Goal: Information Seeking & Learning: Learn about a topic

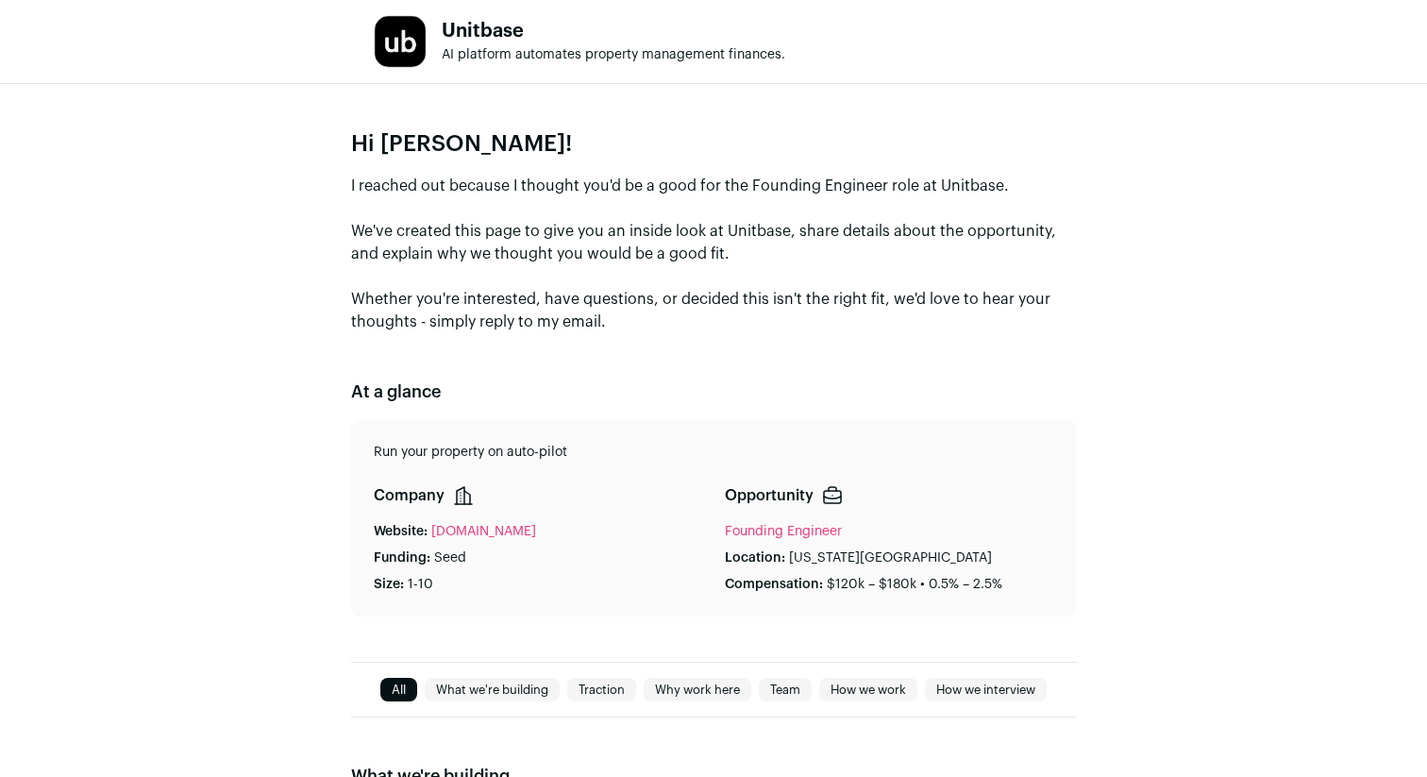
drag, startPoint x: 459, startPoint y: 182, endPoint x: 665, endPoint y: 243, distance: 215.6
click at [665, 243] on p "I reached out because I thought you'd be a good for the Founding Engineer role …" at bounding box center [713, 254] width 725 height 159
click at [660, 243] on p "I reached out because I thought you'd be a good for the Founding Engineer role …" at bounding box center [713, 254] width 725 height 159
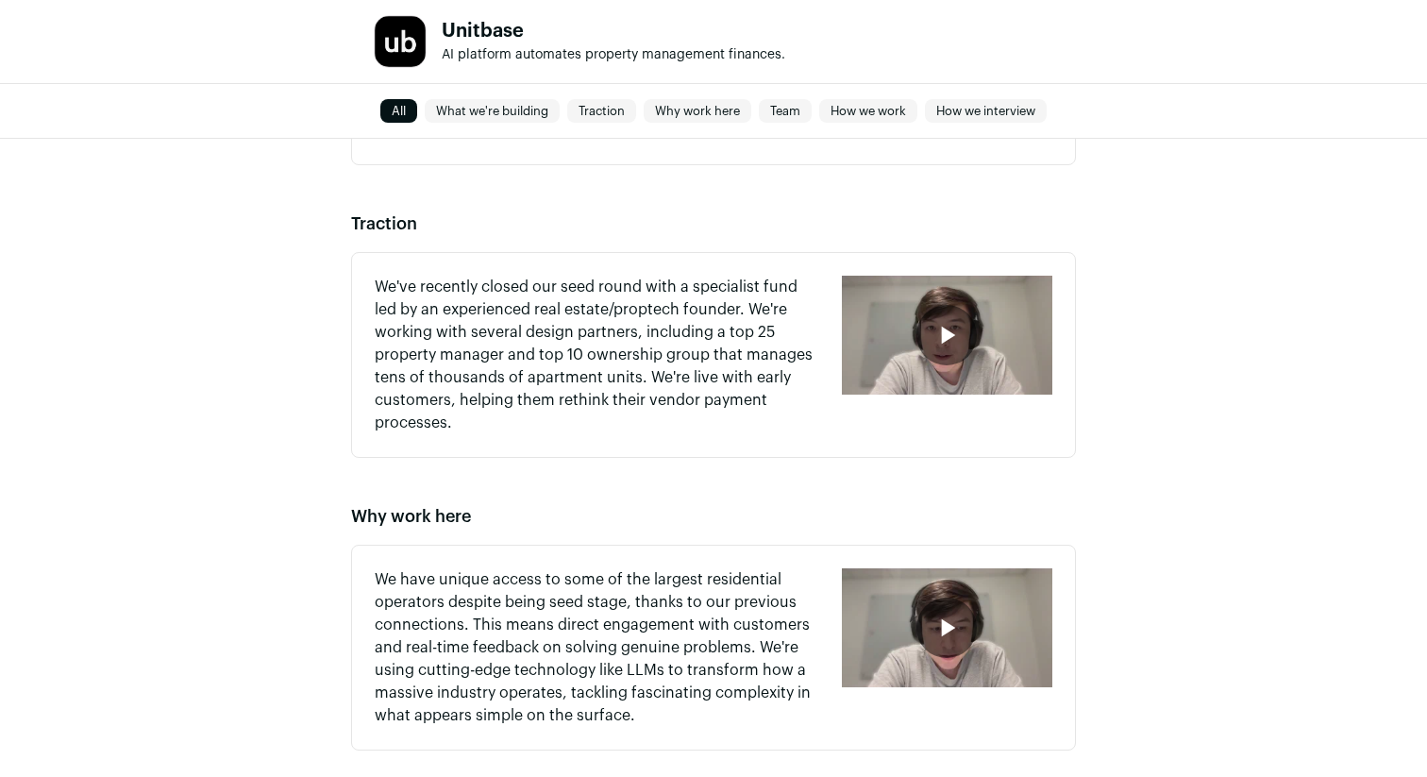
scroll to position [1119, 0]
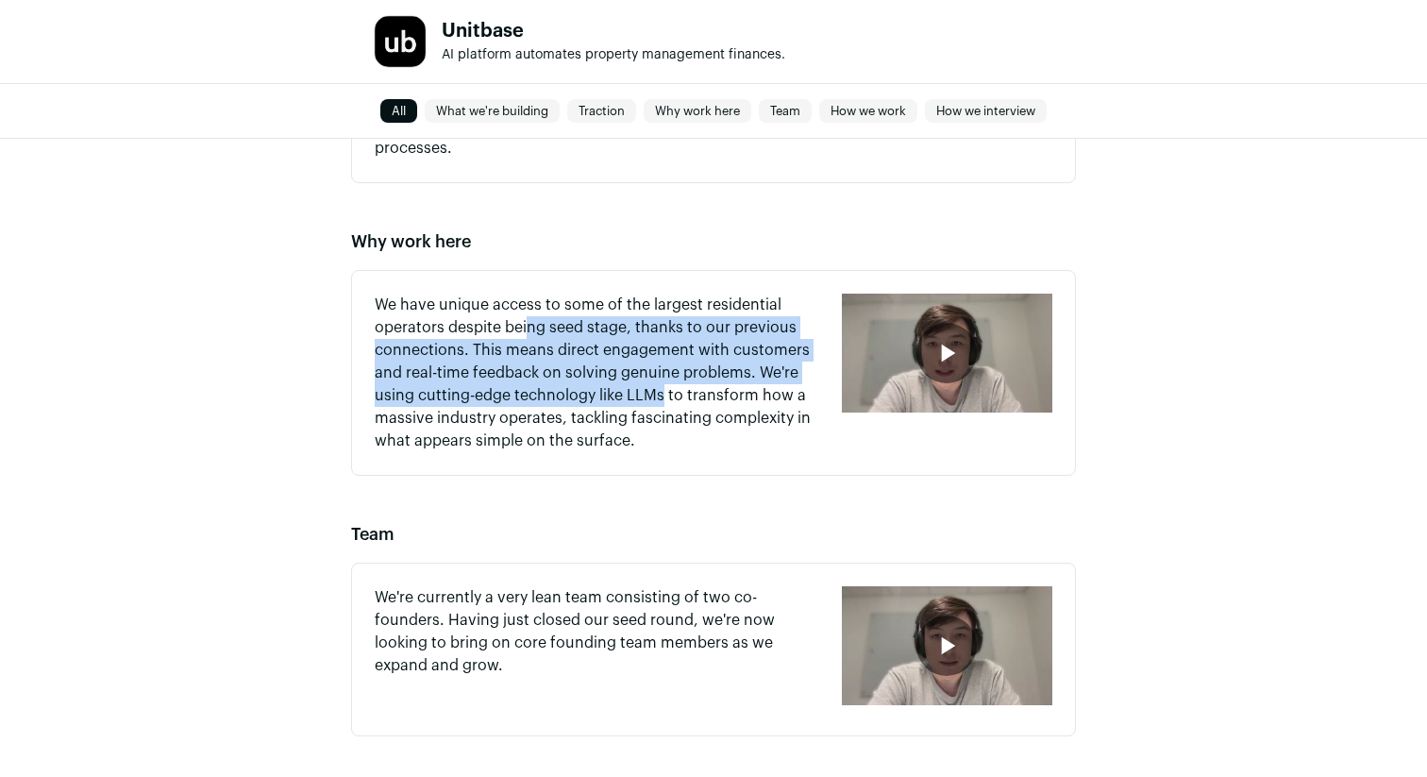
drag, startPoint x: 524, startPoint y: 330, endPoint x: 659, endPoint y: 391, distance: 147.8
click at [660, 391] on p "We have unique access to some of the largest residential operators despite bein…" at bounding box center [597, 372] width 444 height 159
click at [659, 391] on p "We have unique access to some of the largest residential operators despite bein…" at bounding box center [597, 372] width 444 height 159
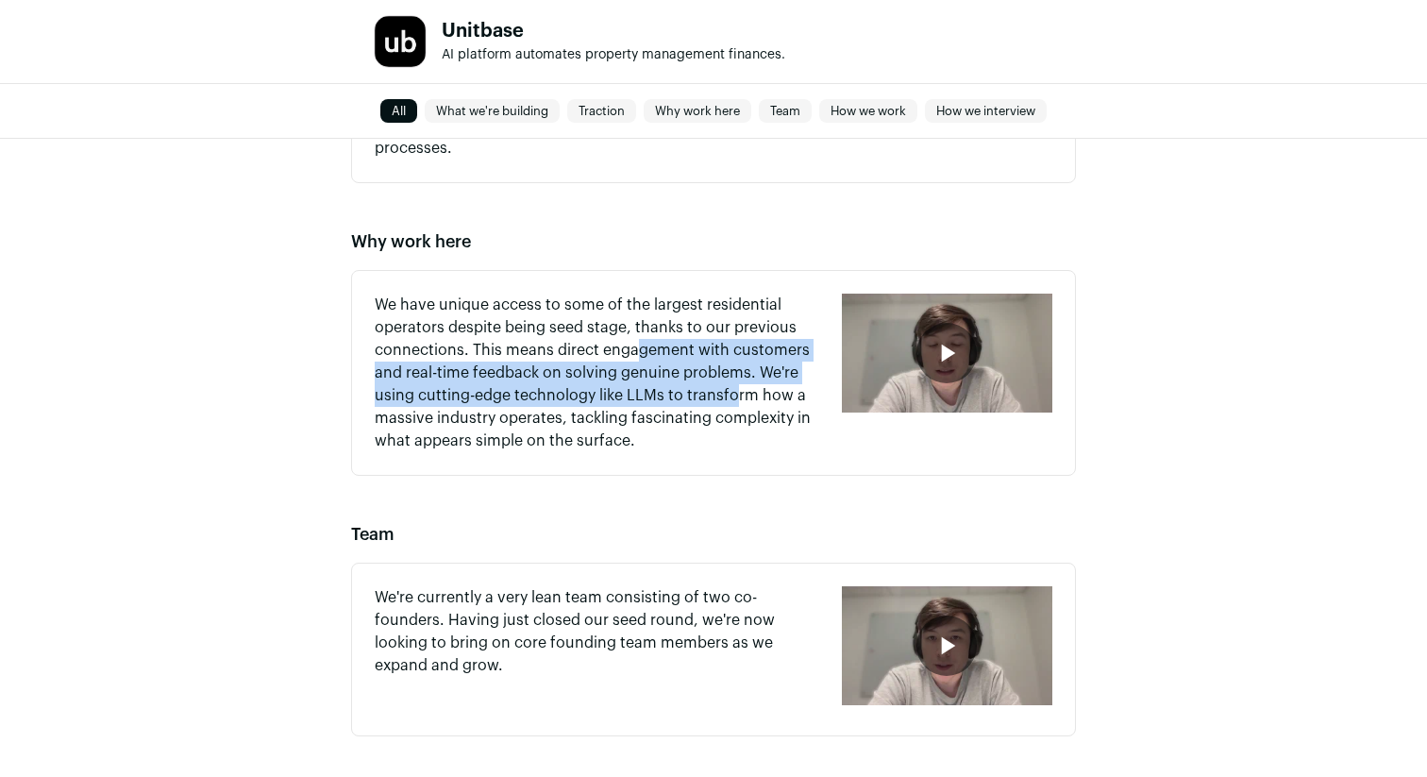
drag, startPoint x: 635, startPoint y: 349, endPoint x: 733, endPoint y: 393, distance: 107.7
click at [733, 393] on p "We have unique access to some of the largest residential operators despite bein…" at bounding box center [597, 372] width 444 height 159
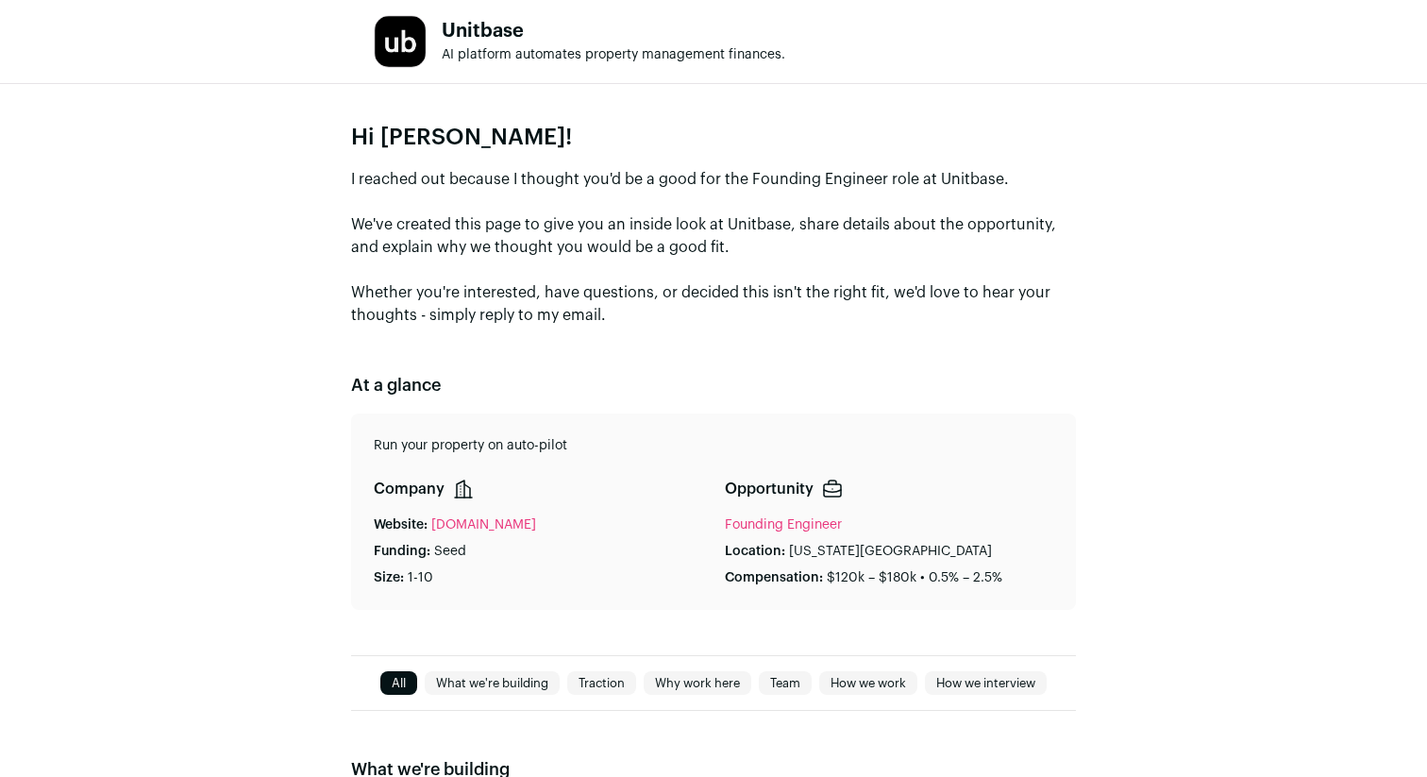
scroll to position [8, 0]
drag, startPoint x: 570, startPoint y: 222, endPoint x: 859, endPoint y: 251, distance: 290.2
click at [859, 251] on p "I reached out because I thought you'd be a good for the Founding Engineer role …" at bounding box center [713, 246] width 725 height 159
click at [858, 251] on p "I reached out because I thought you'd be a good for the Founding Engineer role …" at bounding box center [713, 246] width 725 height 159
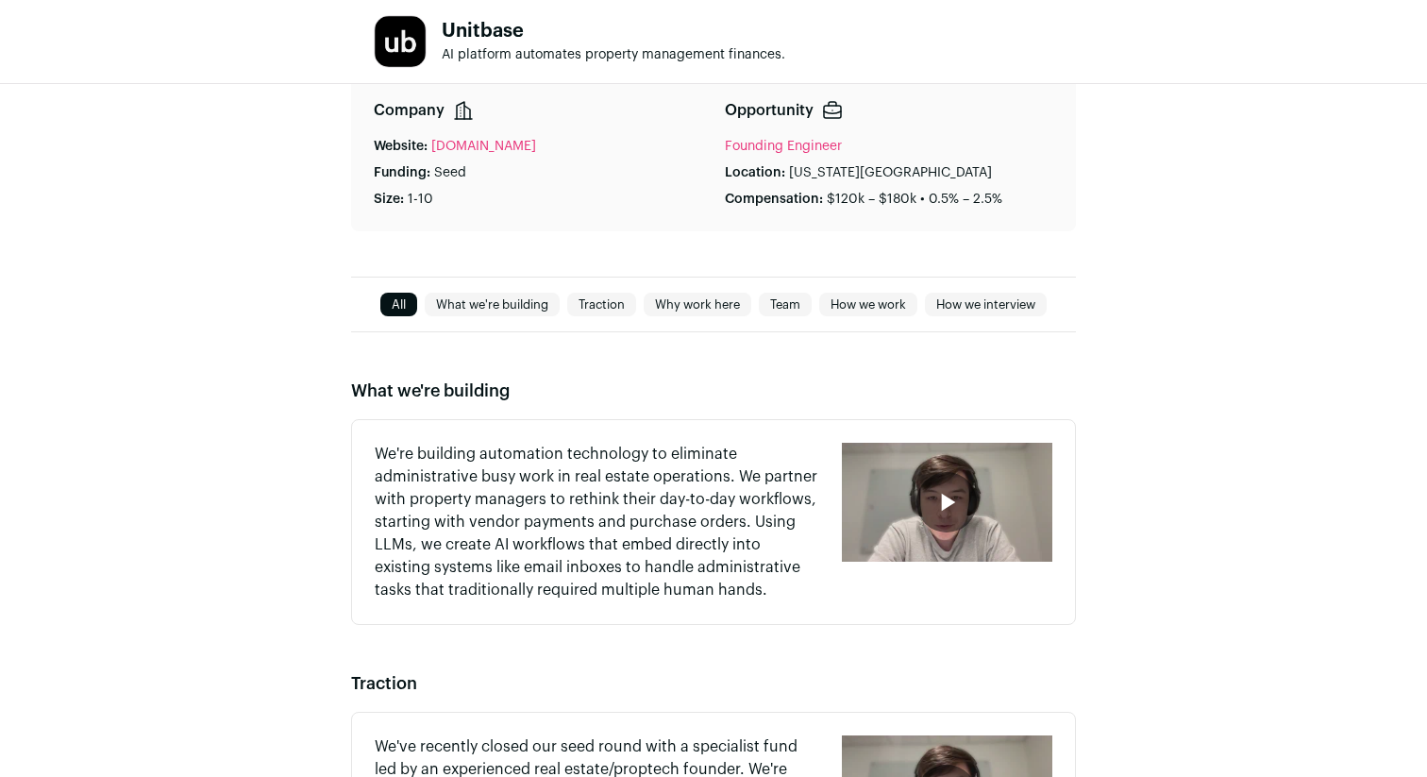
scroll to position [485, 0]
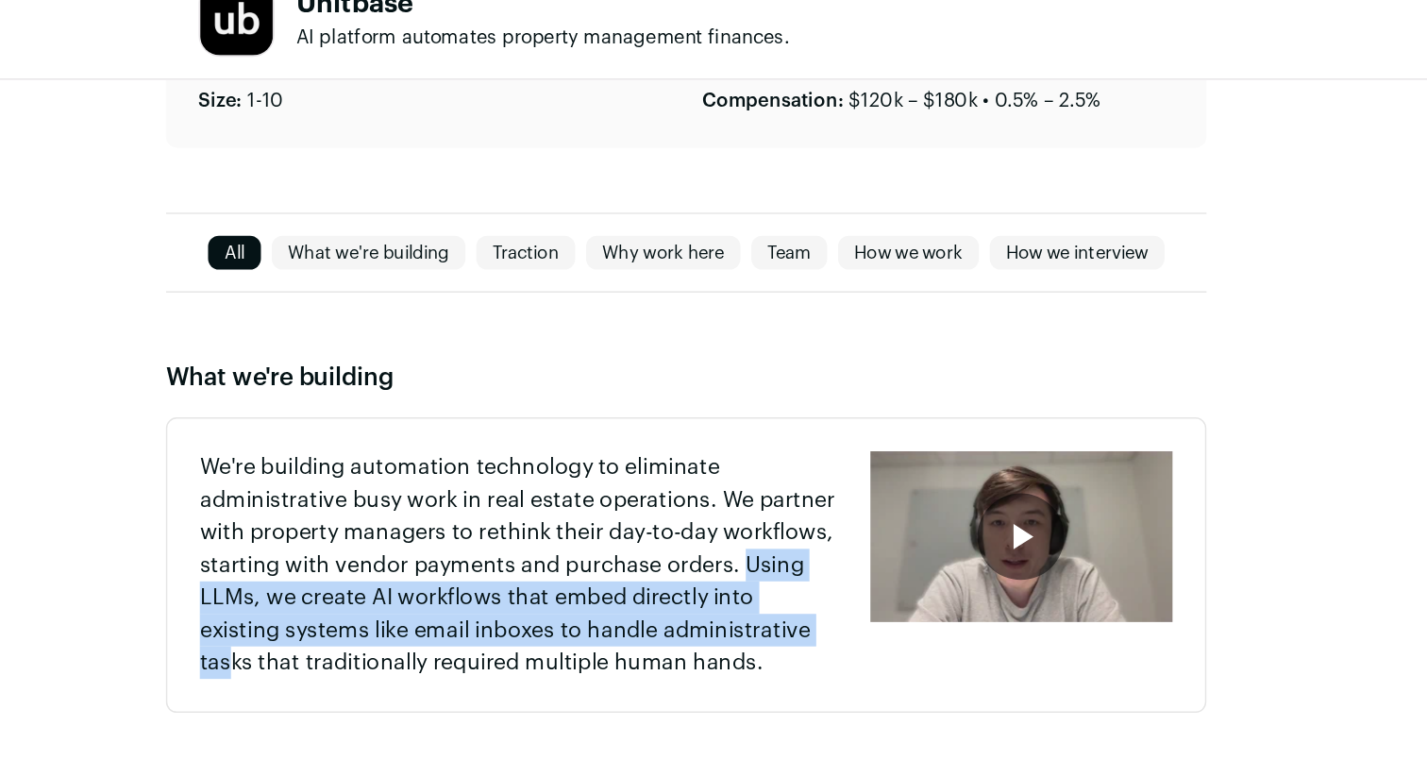
drag, startPoint x: 747, startPoint y: 420, endPoint x: 759, endPoint y: 459, distance: 40.3
click at [759, 459] on p "We're building automation technology to eliminate administrative busy work in r…" at bounding box center [597, 422] width 444 height 159
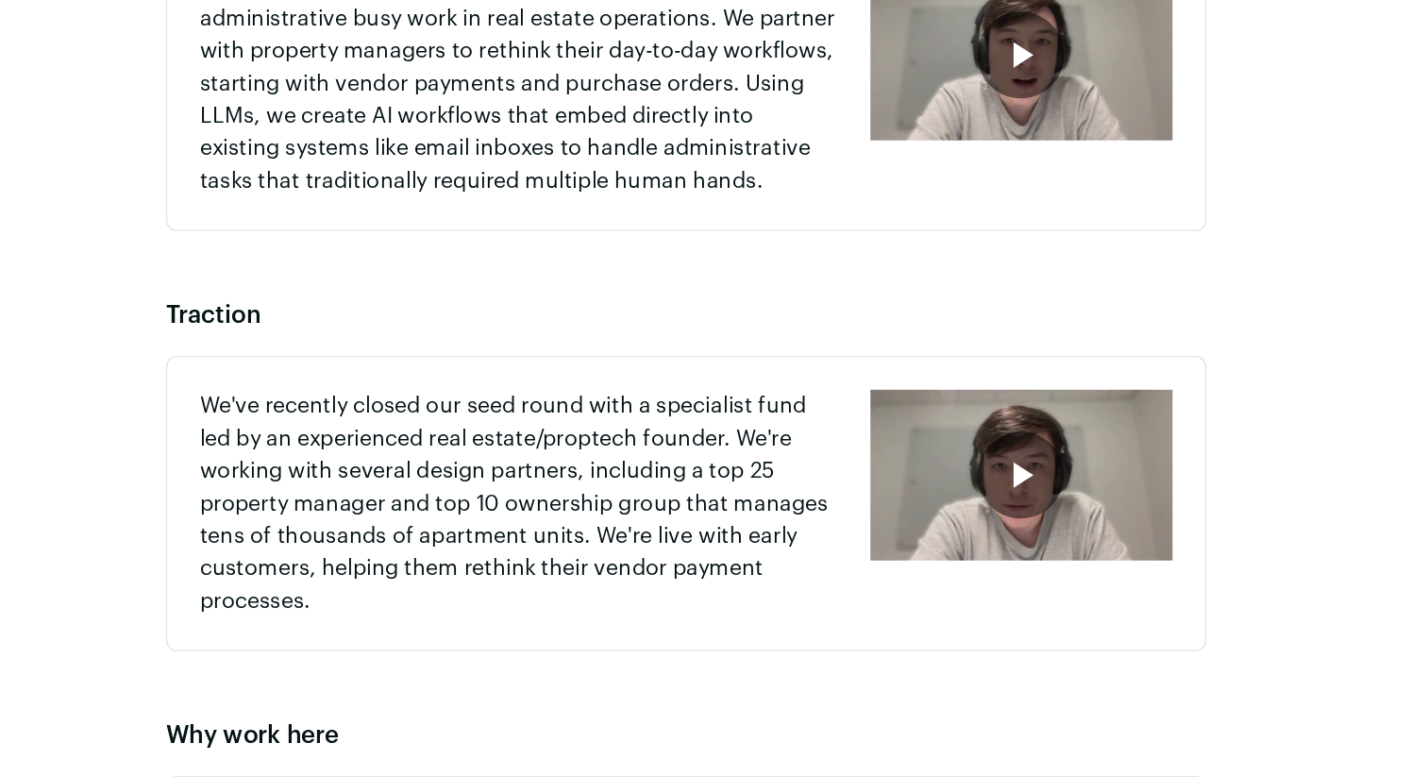
scroll to position [657, 0]
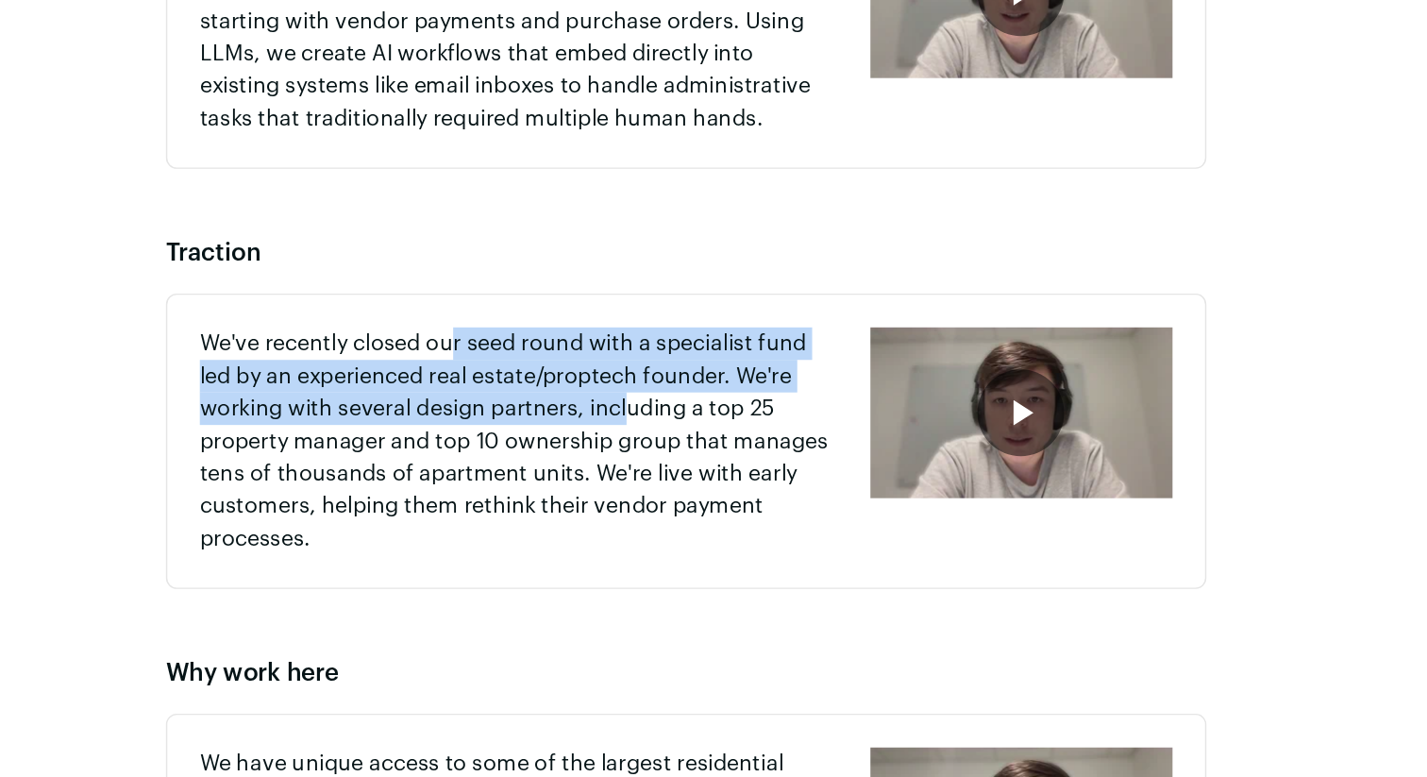
drag, startPoint x: 549, startPoint y: 473, endPoint x: 667, endPoint y: 523, distance: 128.1
click at [667, 523] on p "We've recently closed our seed round with a specialist fund led by an experienc…" at bounding box center [597, 542] width 444 height 159
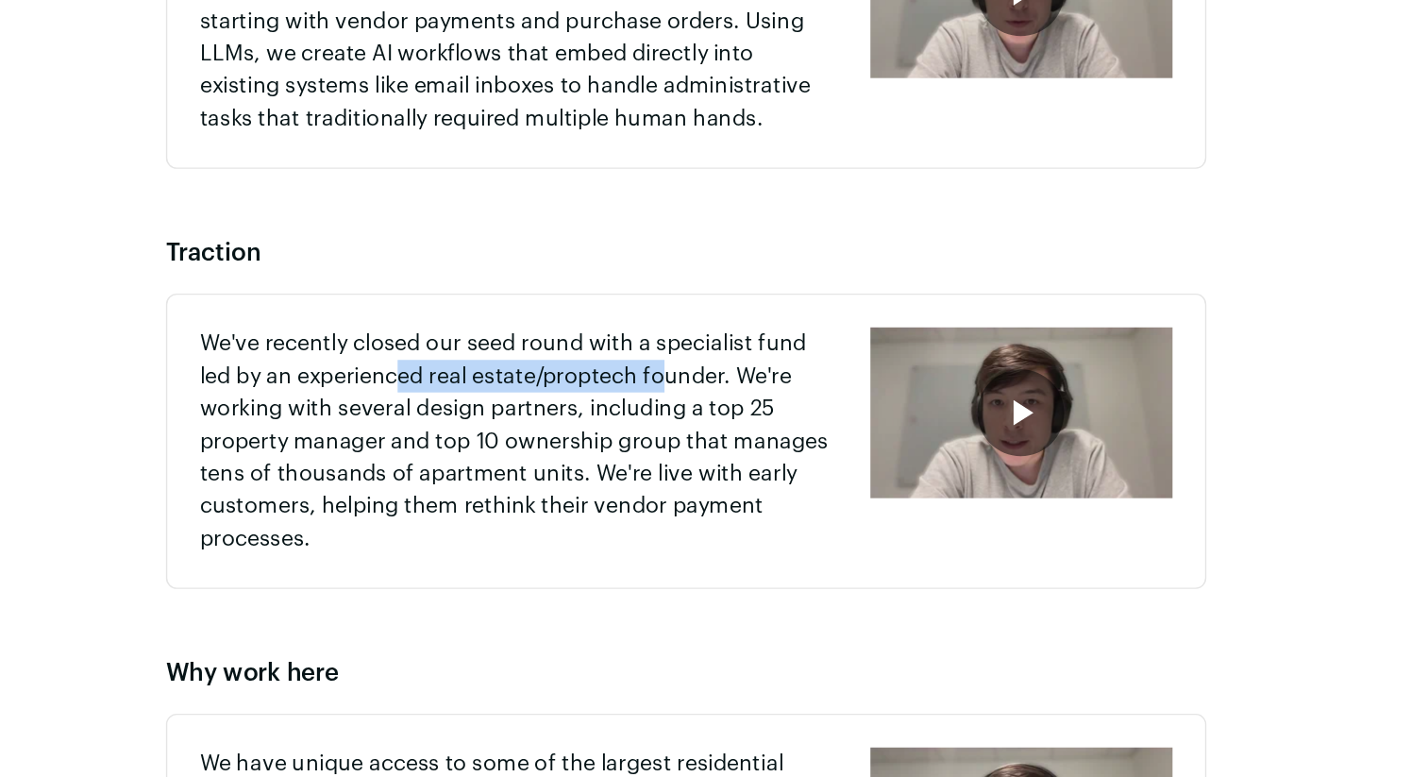
drag, startPoint x: 513, startPoint y: 497, endPoint x: 704, endPoint y: 508, distance: 190.9
click at [704, 508] on p "We've recently closed our seed round with a specialist fund led by an experienc…" at bounding box center [597, 542] width 444 height 159
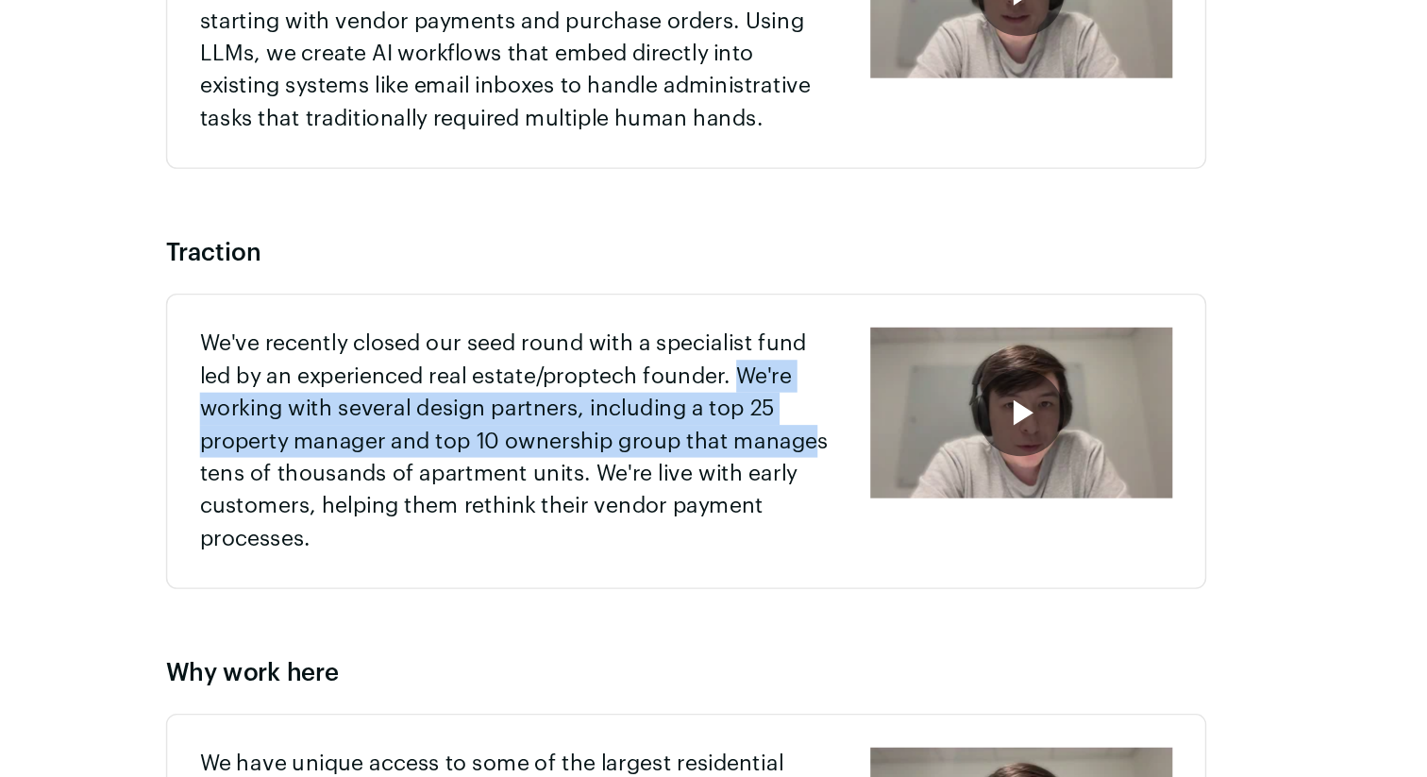
drag, startPoint x: 750, startPoint y: 491, endPoint x: 801, endPoint y: 539, distance: 70.1
click at [801, 539] on p "We've recently closed our seed round with a specialist fund led by an experienc…" at bounding box center [597, 542] width 444 height 159
click at [798, 542] on p "We've recently closed our seed round with a specialist fund led by an experienc…" at bounding box center [597, 542] width 444 height 159
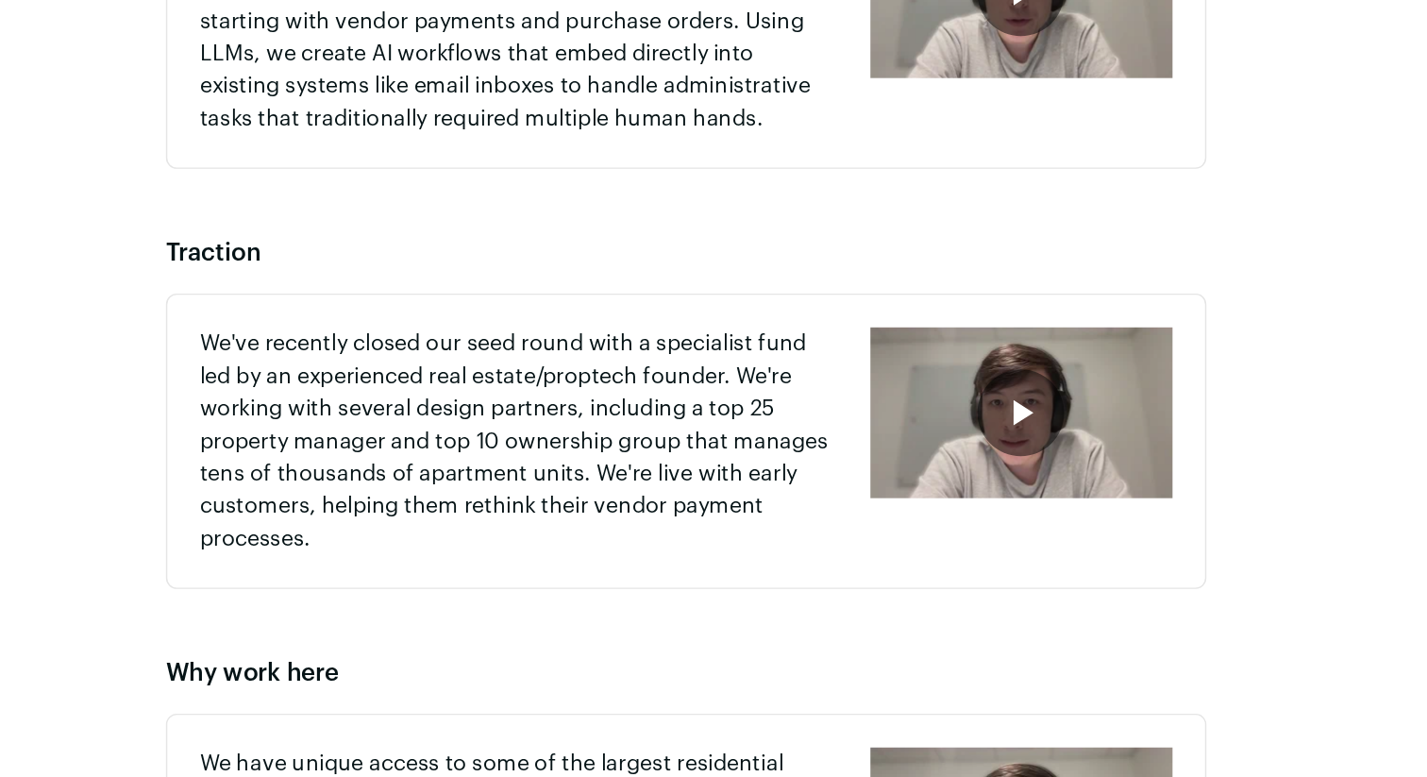
scroll to position [656, 0]
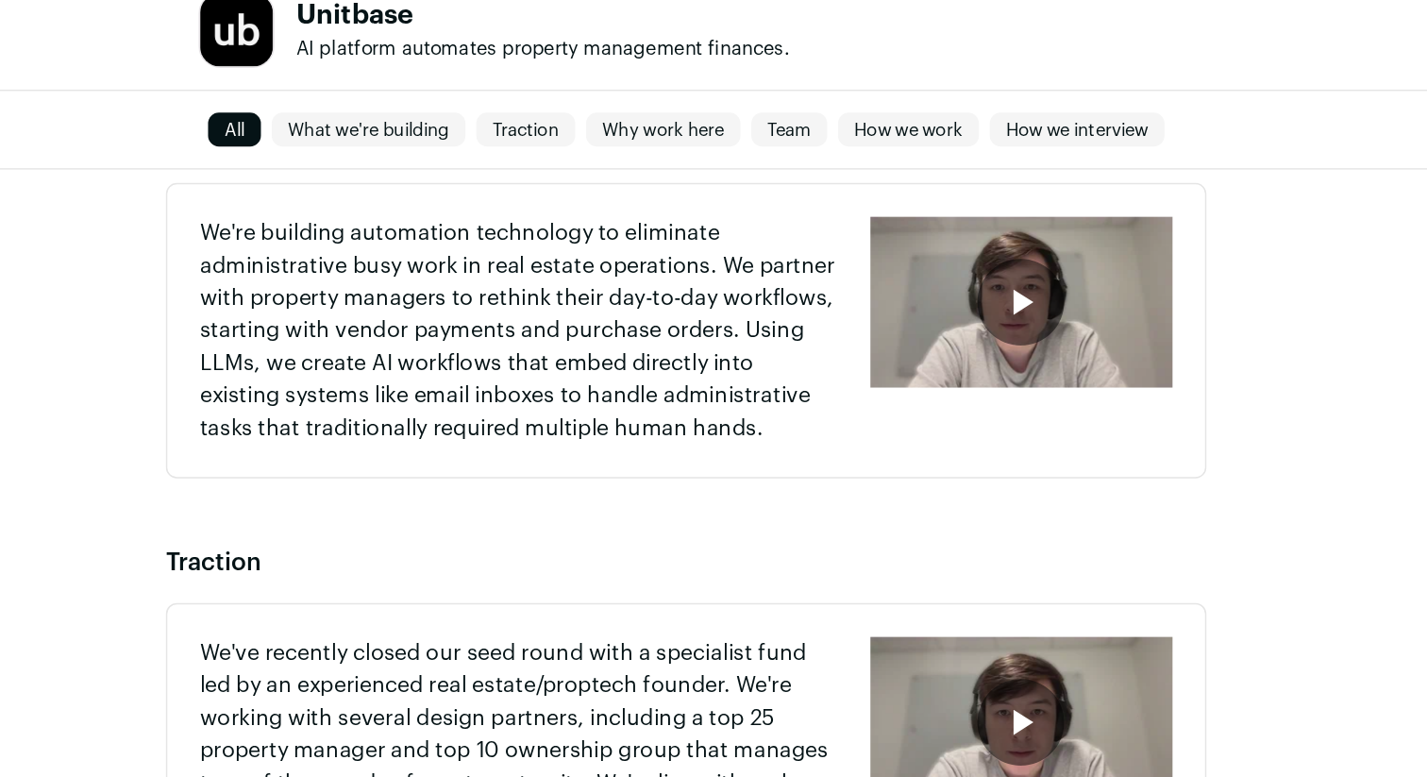
click at [962, 225] on icon "button" at bounding box center [946, 231] width 30 height 30
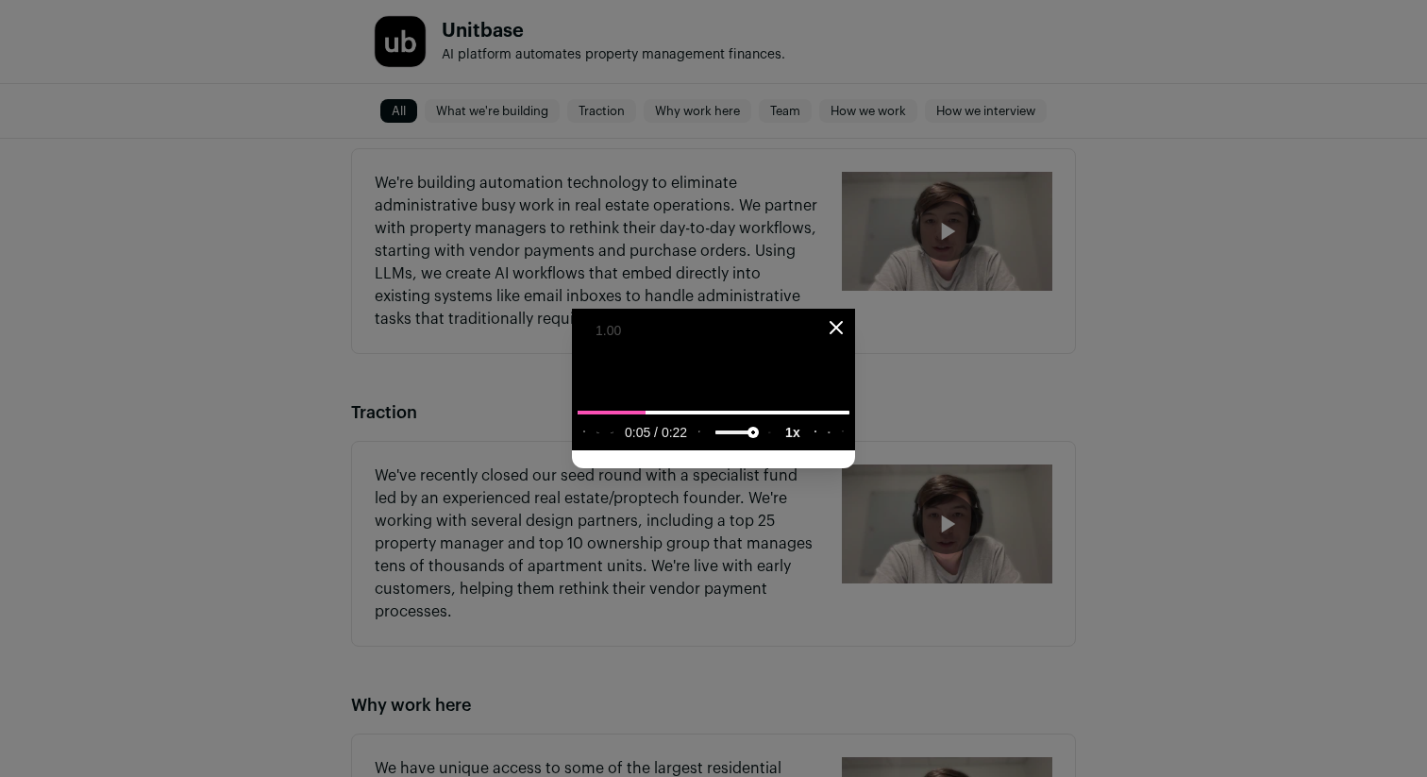
click at [847, 316] on icon "Close modal" at bounding box center [836, 327] width 23 height 23
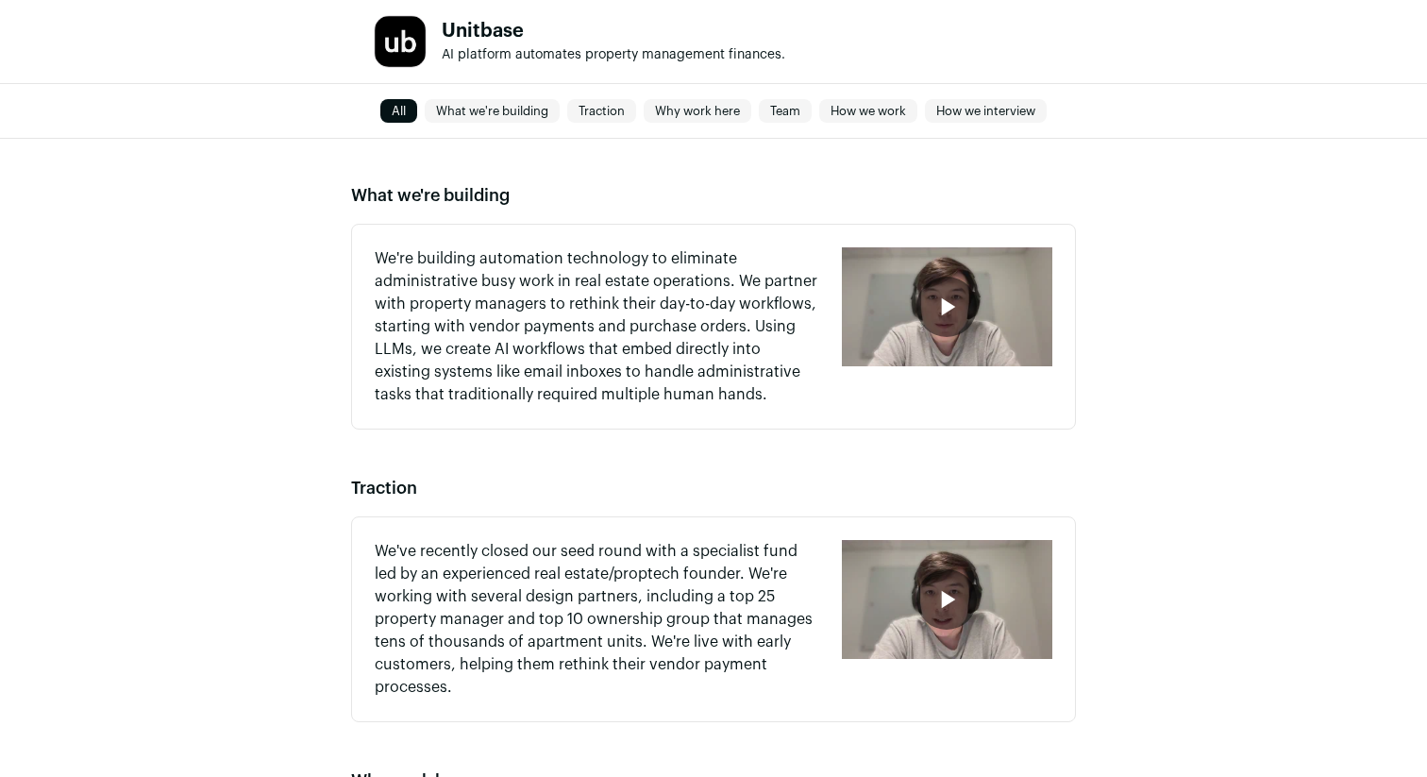
scroll to position [574, 0]
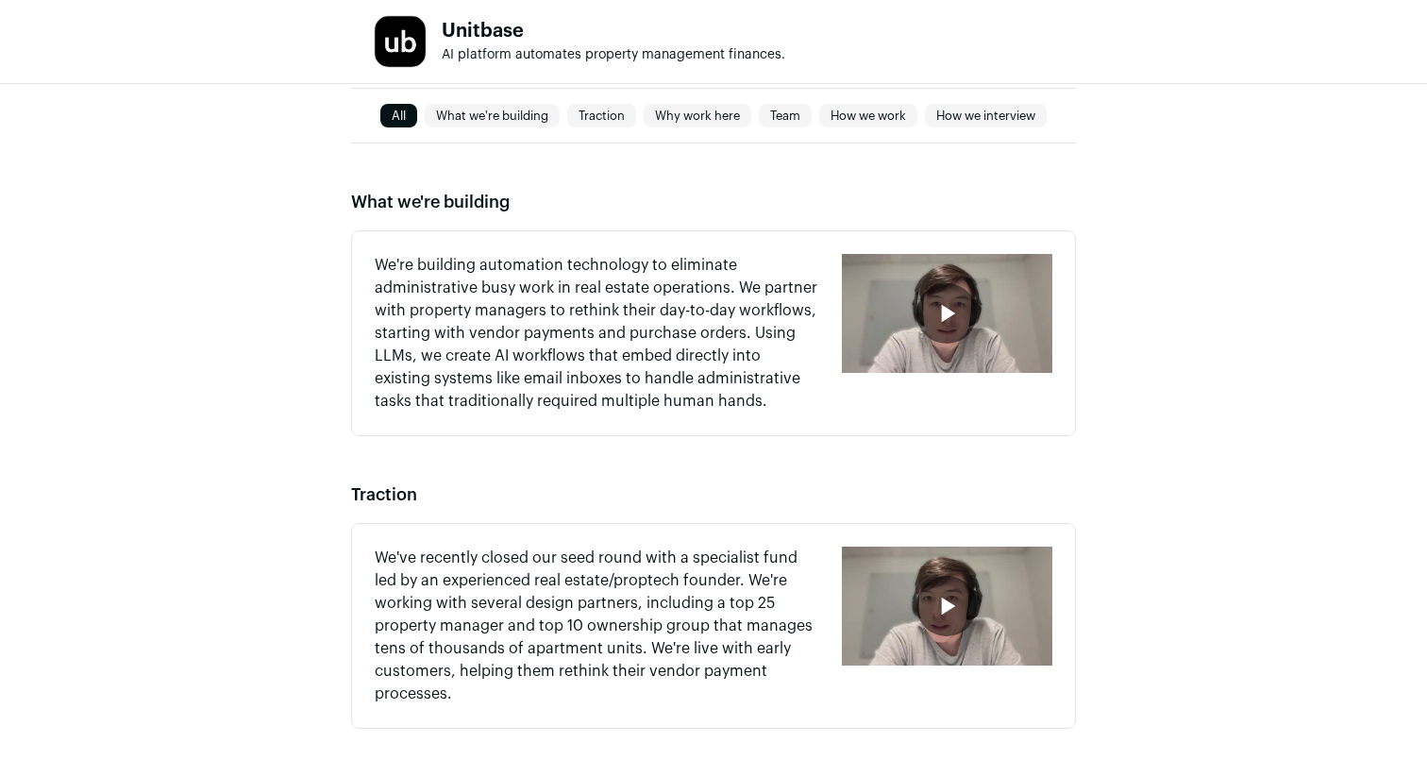
click at [925, 330] on div "button" at bounding box center [946, 313] width 60 height 60
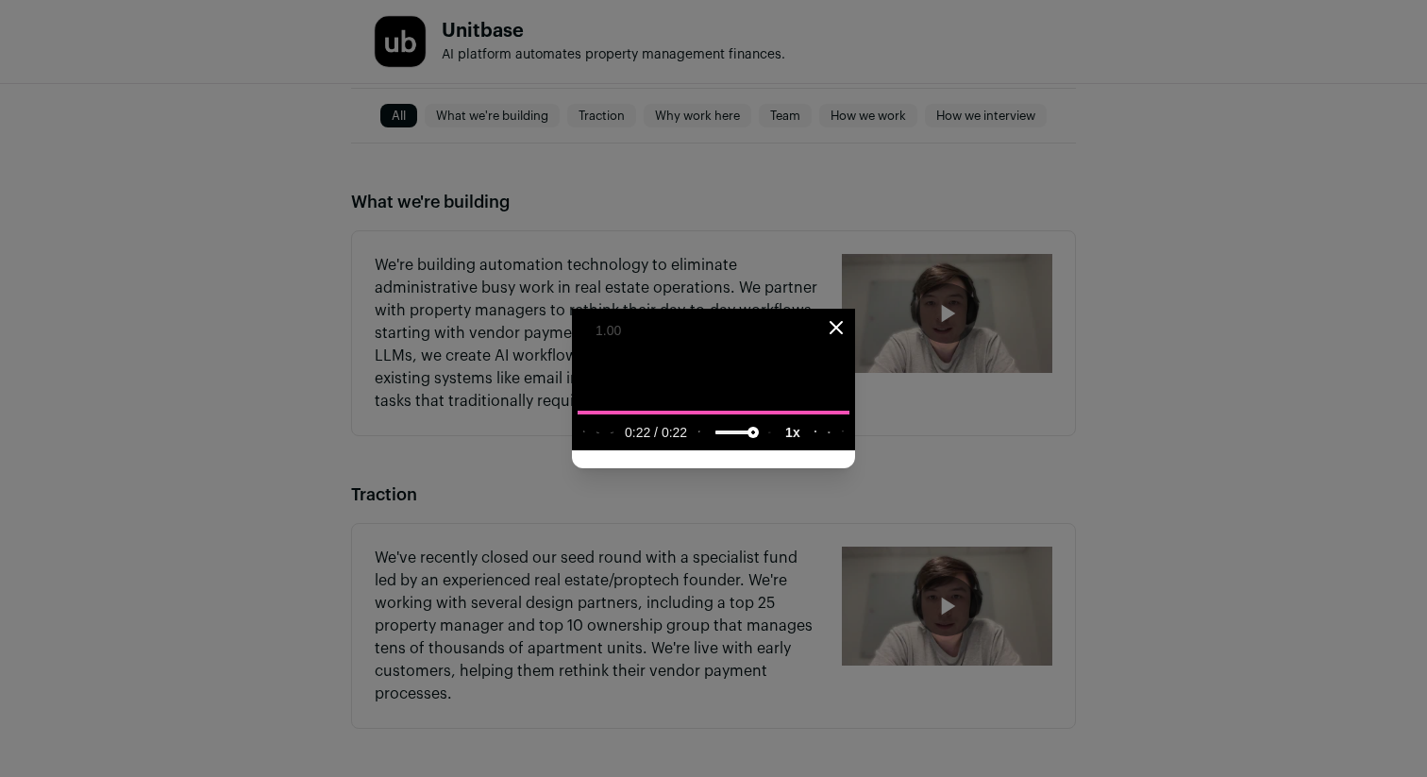
click at [847, 316] on icon "Close modal" at bounding box center [836, 327] width 23 height 23
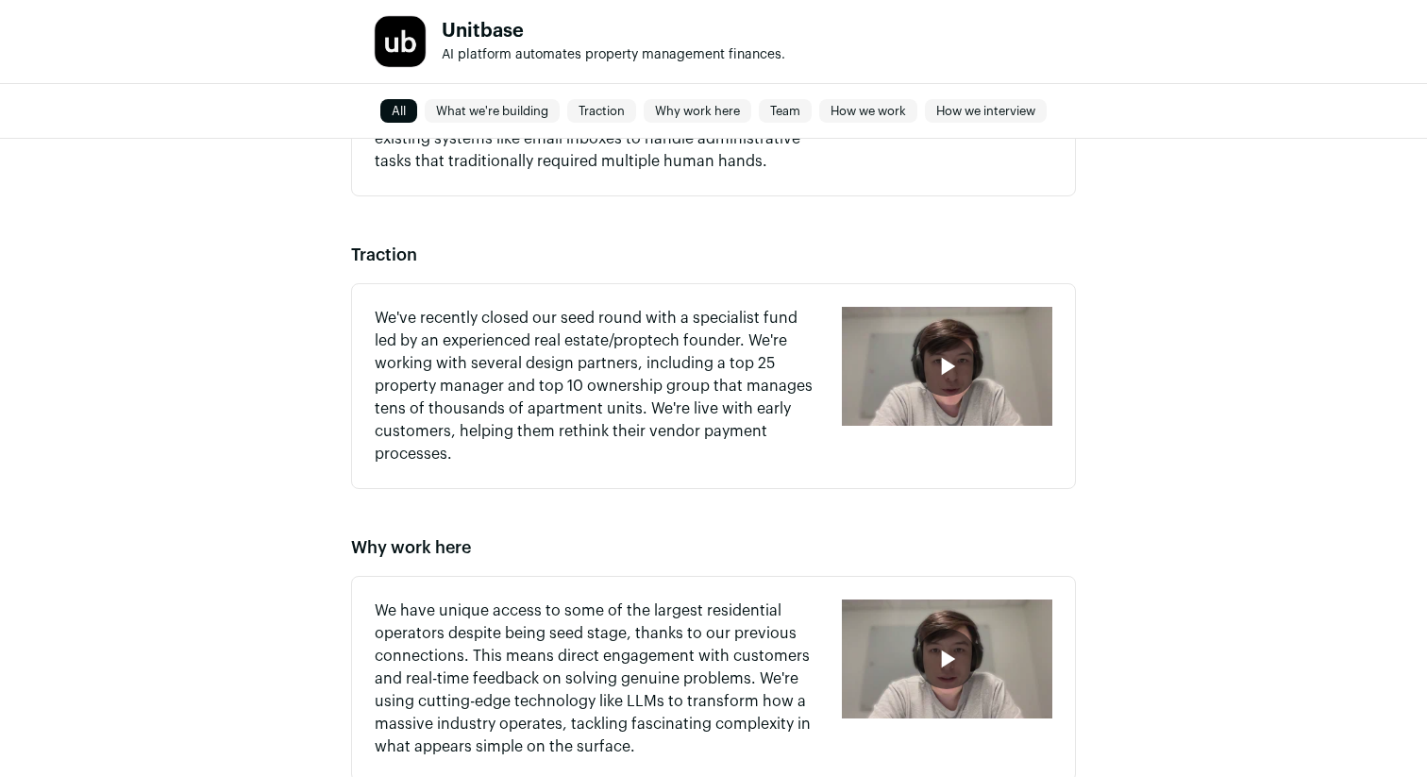
scroll to position [834, 0]
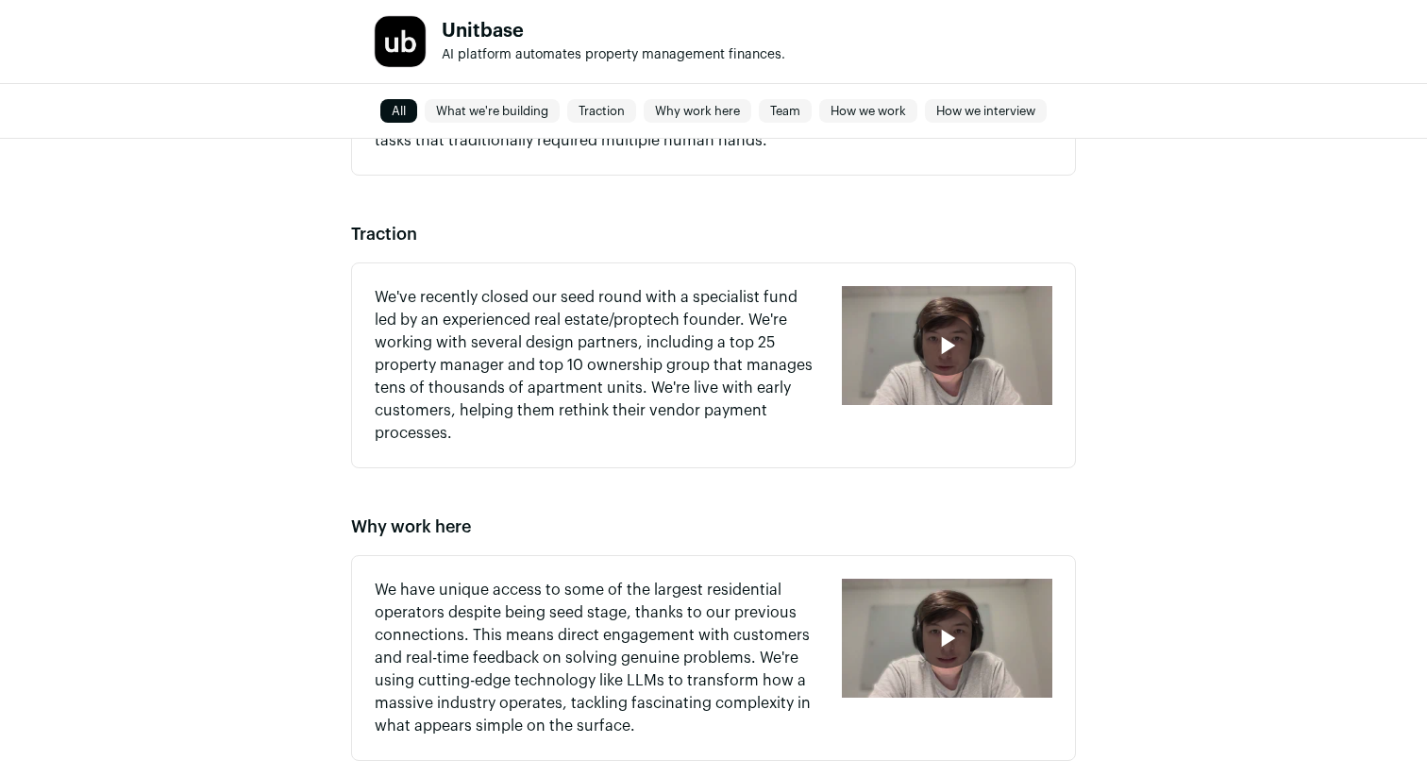
click at [962, 329] on div "button" at bounding box center [946, 345] width 60 height 60
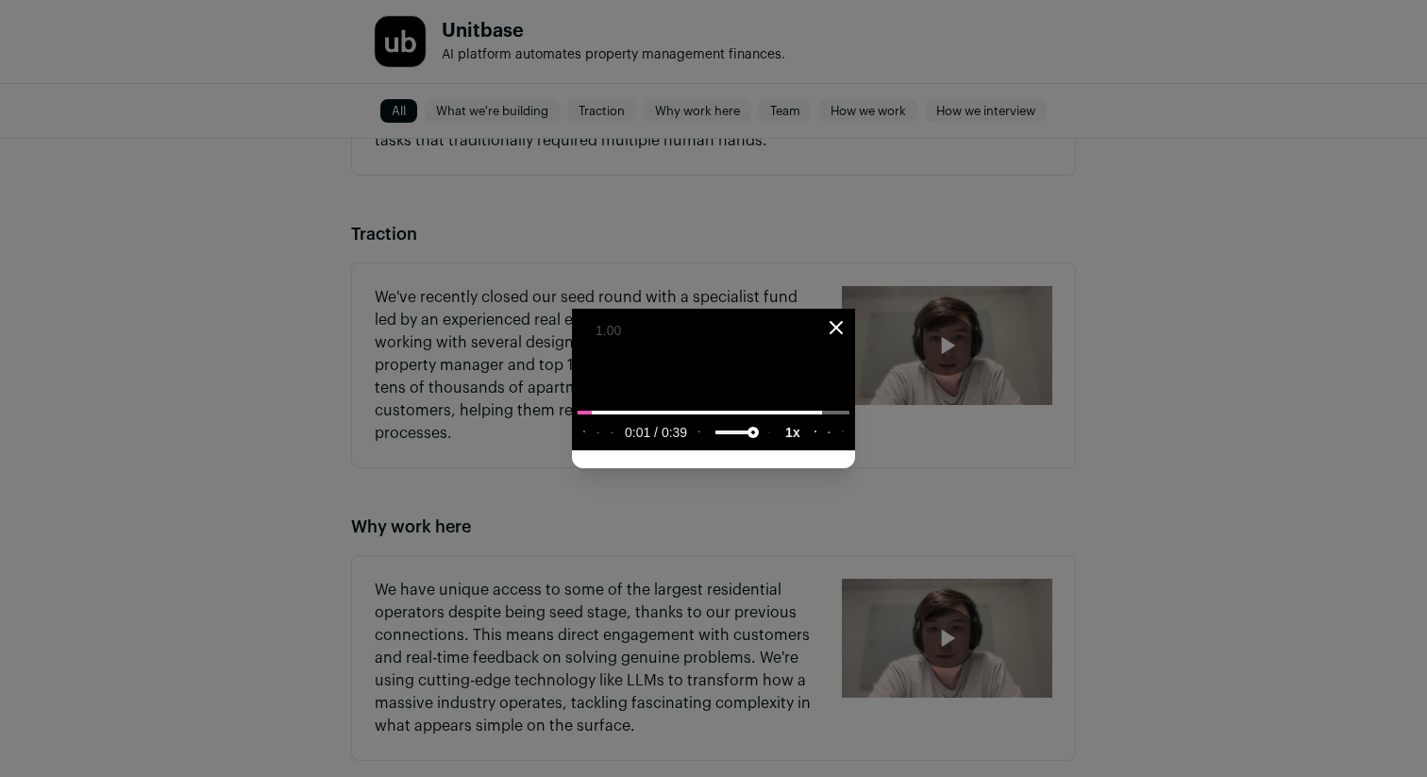
click at [0, 0] on slot "1x" at bounding box center [0, 0] width 0 height 0
click at [847, 316] on icon "Close modal" at bounding box center [836, 327] width 23 height 23
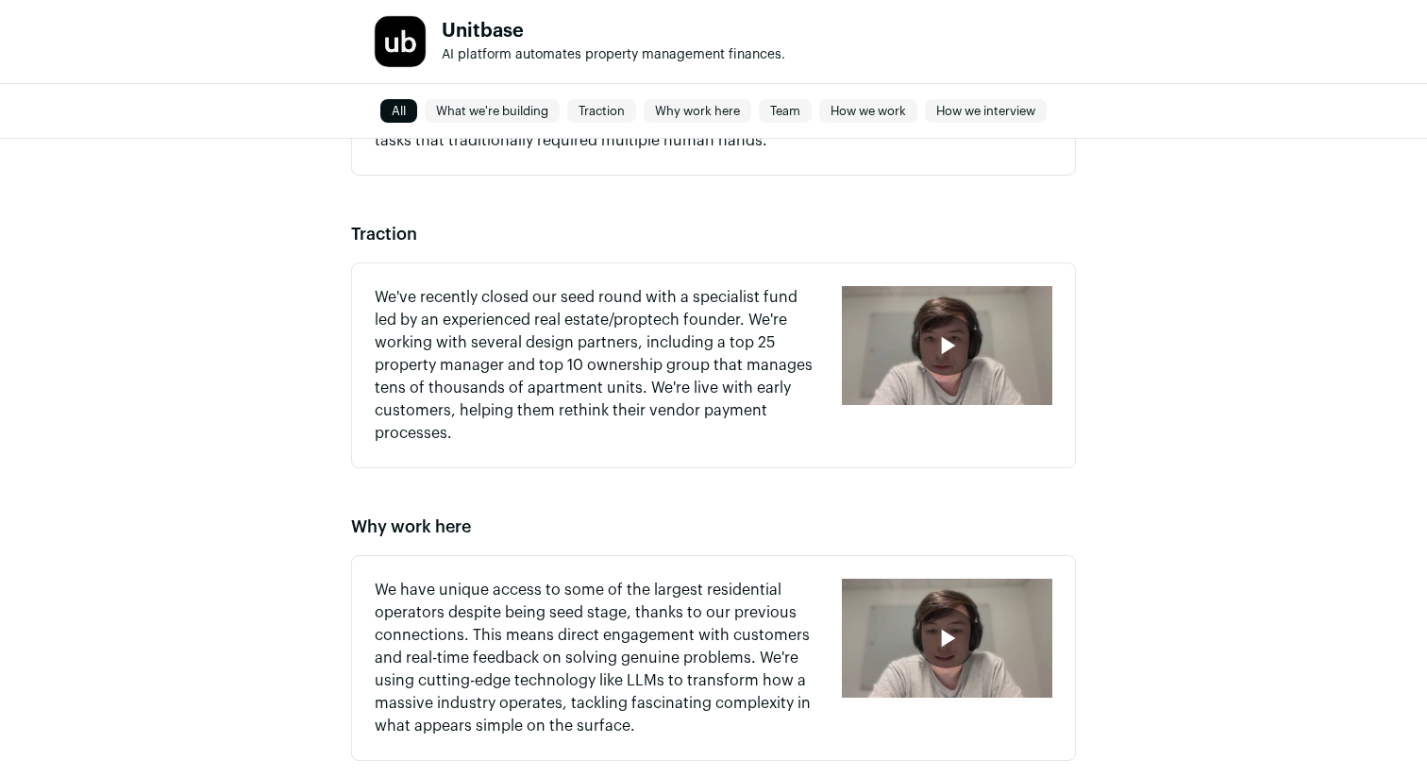
click at [928, 318] on div "button" at bounding box center [947, 345] width 210 height 119
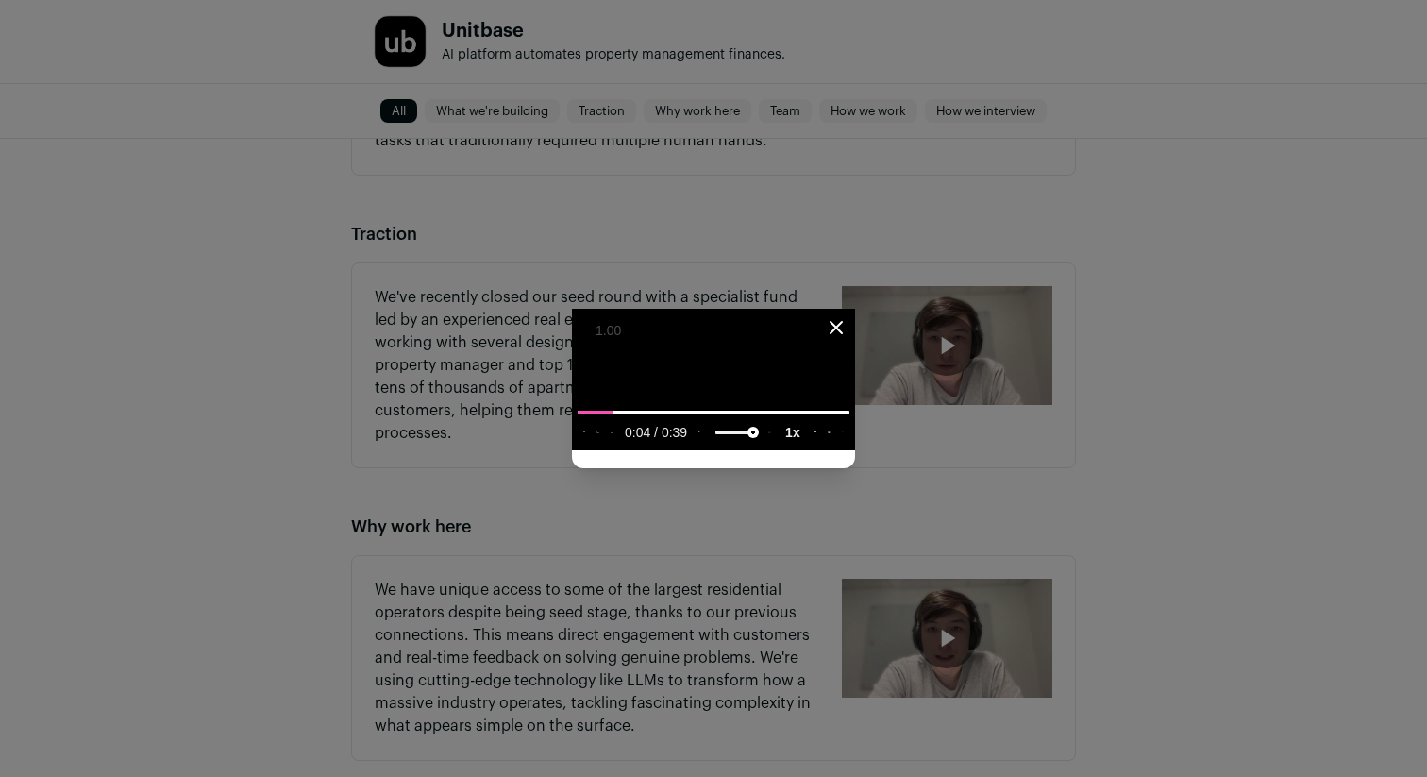
click at [0, 0] on slot "1x" at bounding box center [0, 0] width 0 height 0
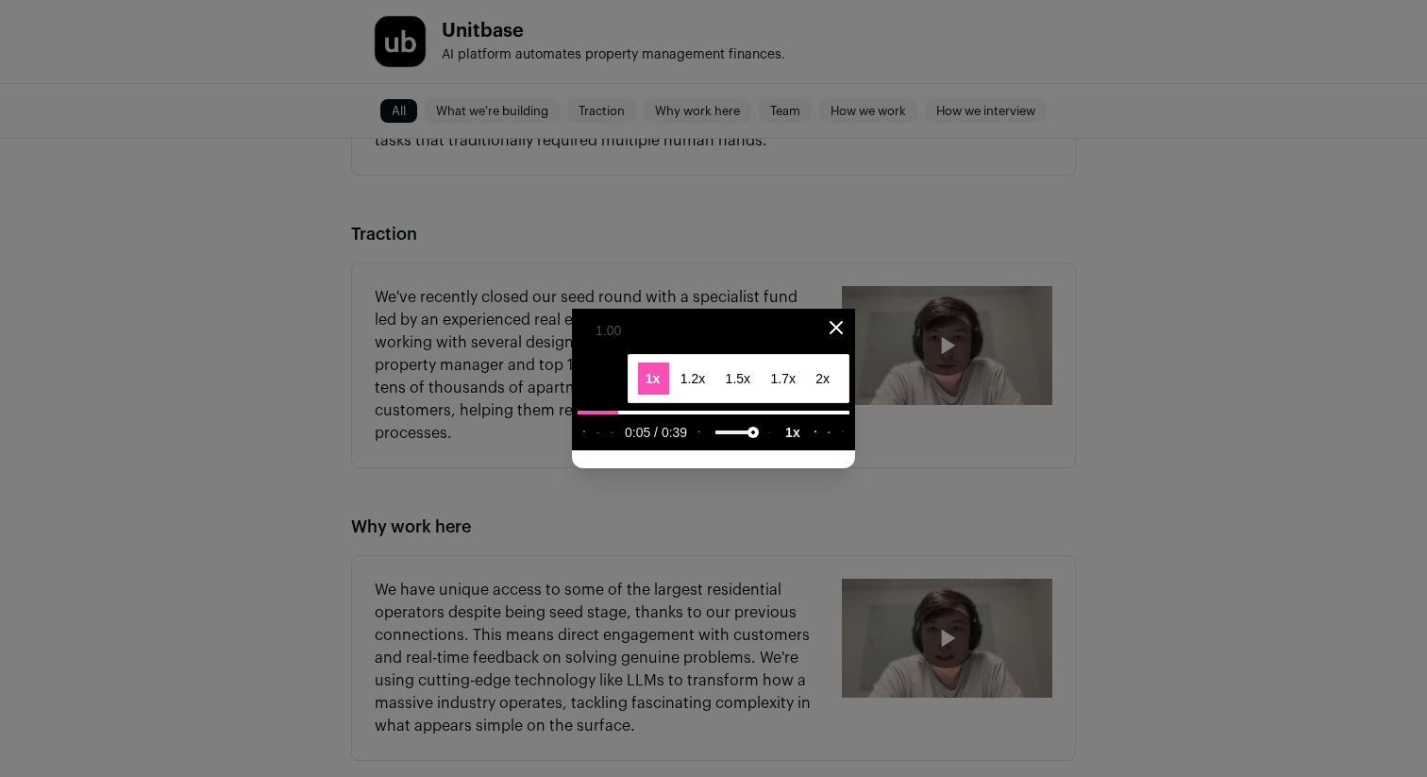
click at [760, 394] on media-chrome-menu-item "1.5x" at bounding box center [739, 378] width 42 height 32
type media-playback-rate-menu "1.5"
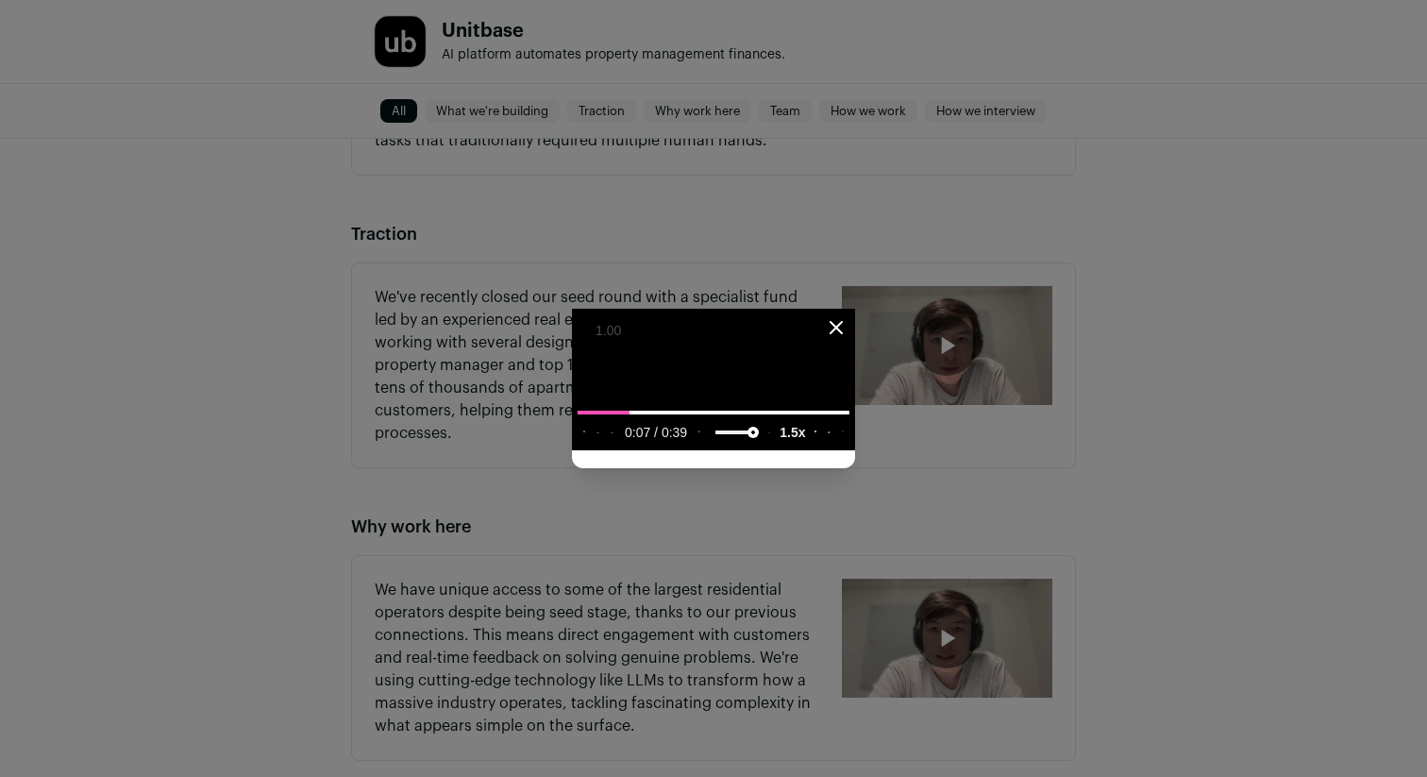
click at [762, 444] on div "video player" at bounding box center [762, 432] width 0 height 25
click at [847, 316] on icon "Close modal" at bounding box center [836, 327] width 23 height 23
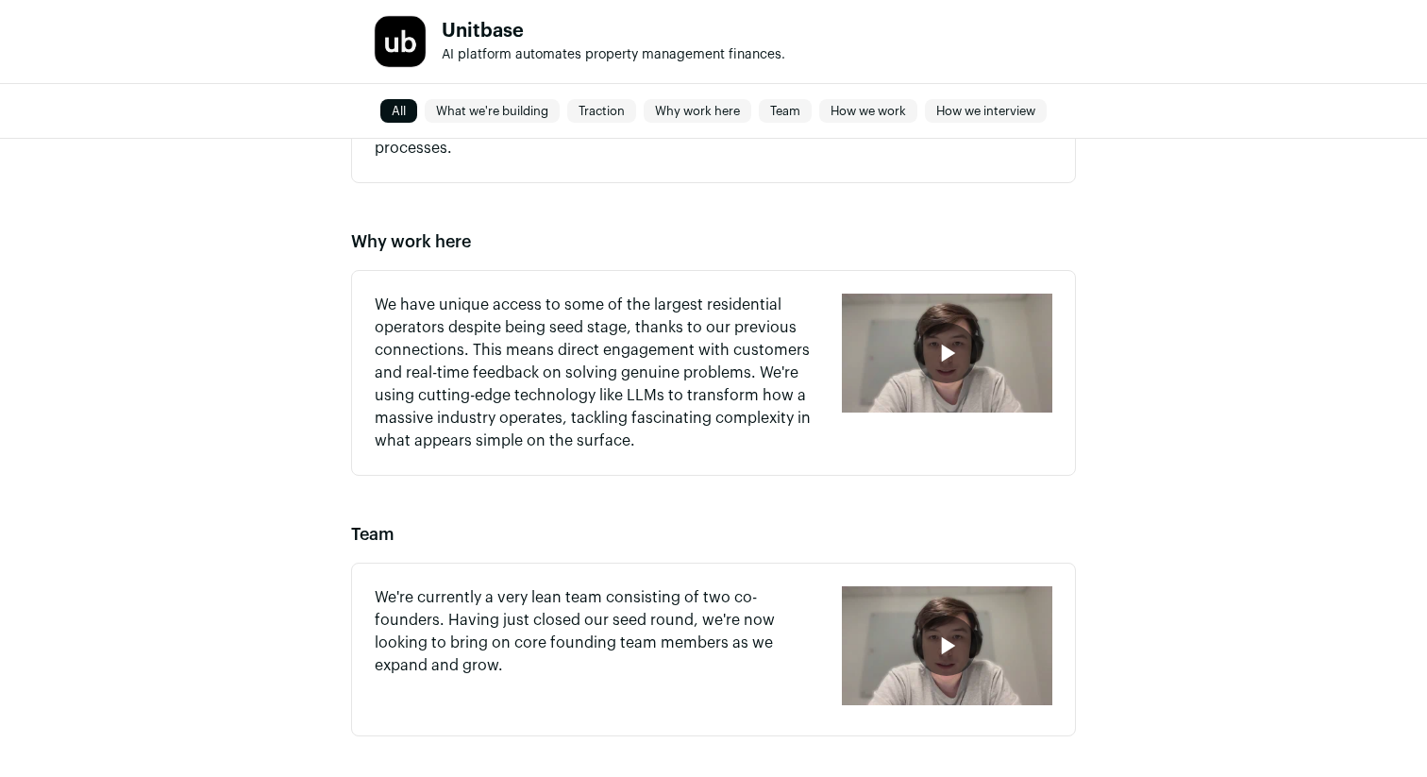
scroll to position [1199, 0]
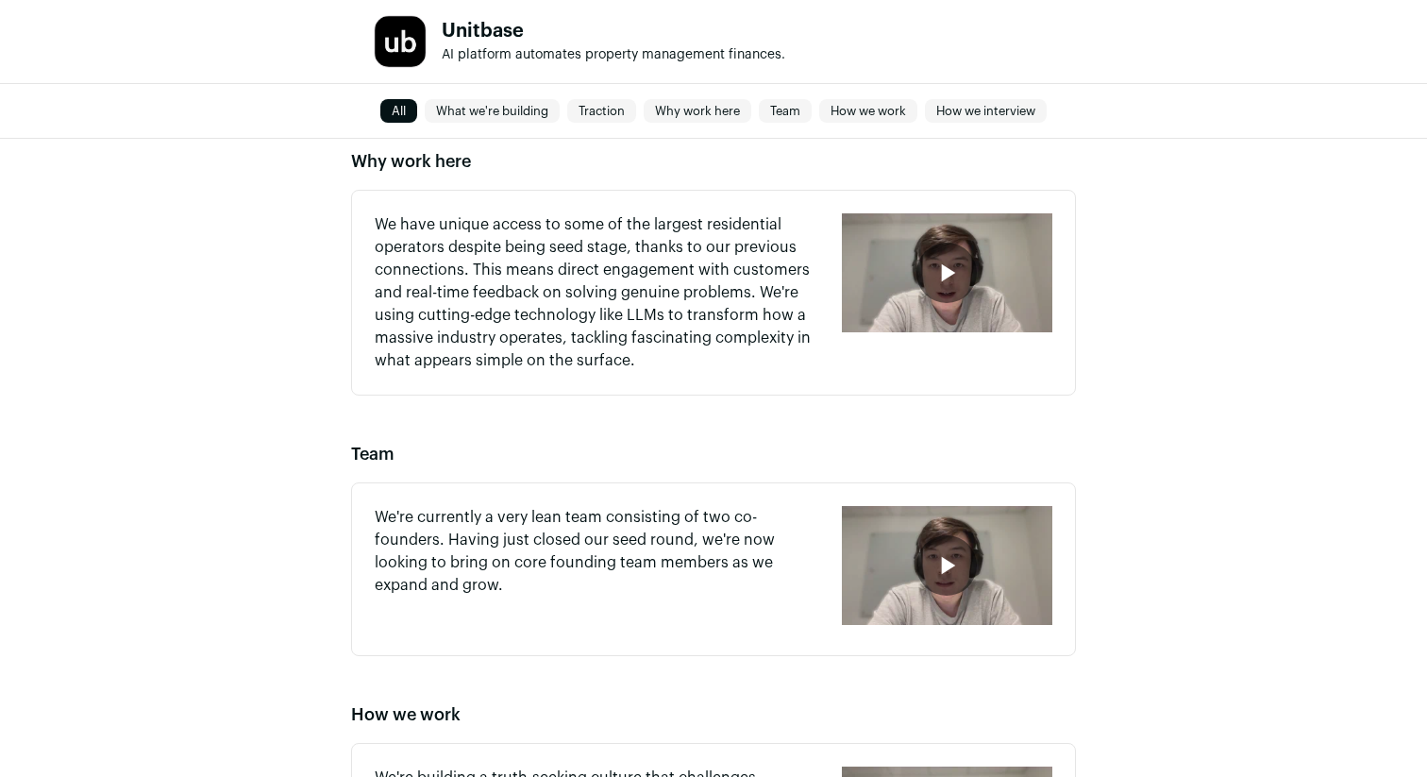
click at [884, 305] on div "button" at bounding box center [947, 272] width 210 height 119
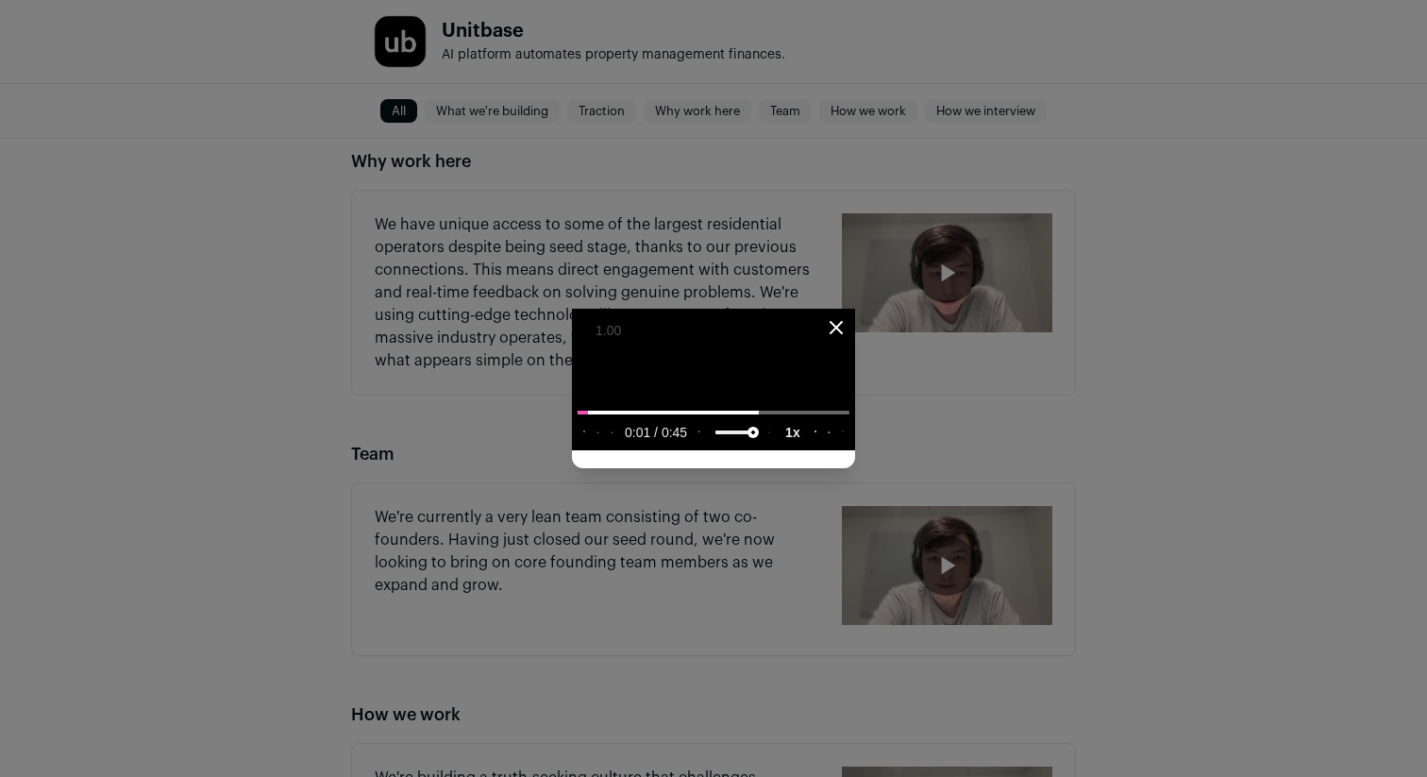
click at [0, 0] on slot "1x" at bounding box center [0, 0] width 0 height 0
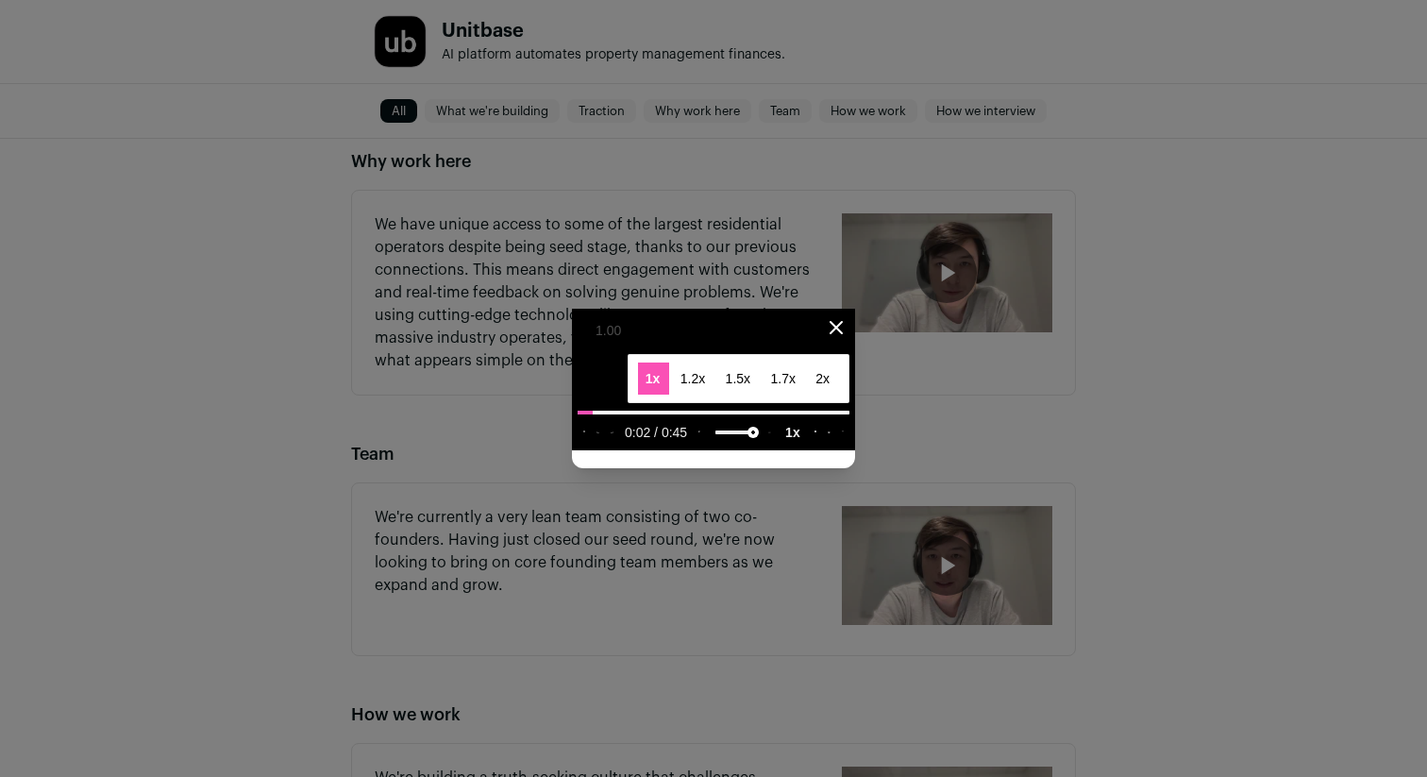
click at [750, 385] on span "1.5x" at bounding box center [738, 378] width 25 height 13
type media-playback-rate-menu "1.5"
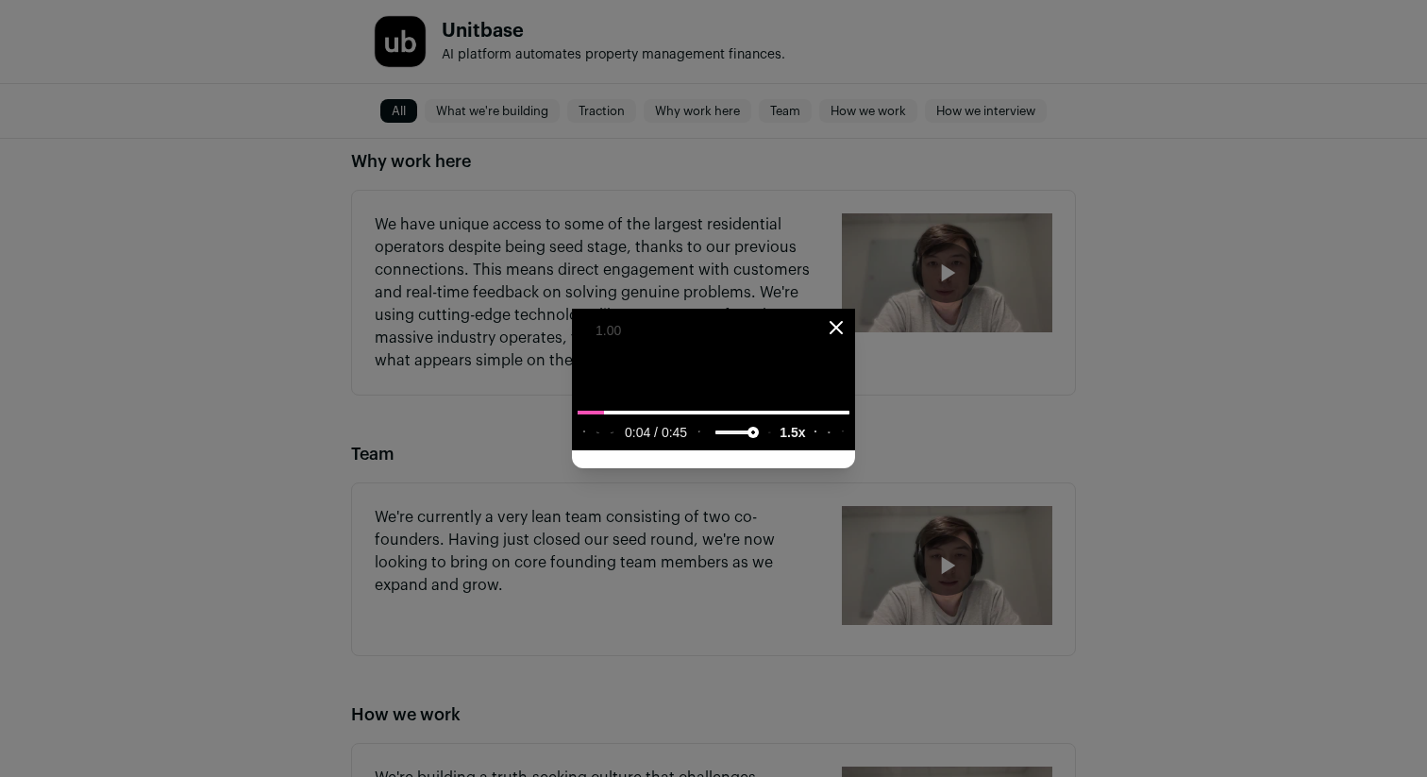
click at [762, 444] on div "video player" at bounding box center [762, 432] width 0 height 25
click at [842, 322] on icon "Close modal" at bounding box center [835, 327] width 11 height 11
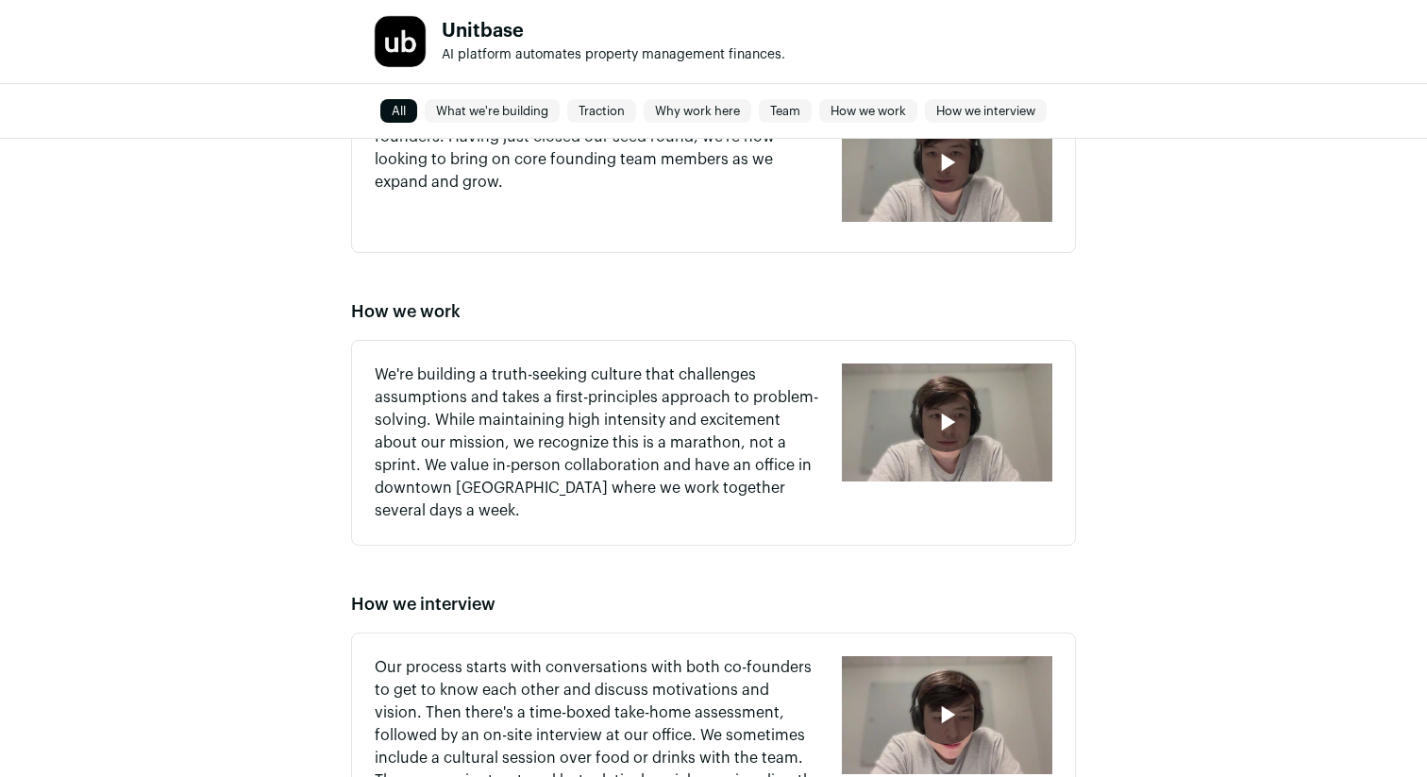
scroll to position [1723, 0]
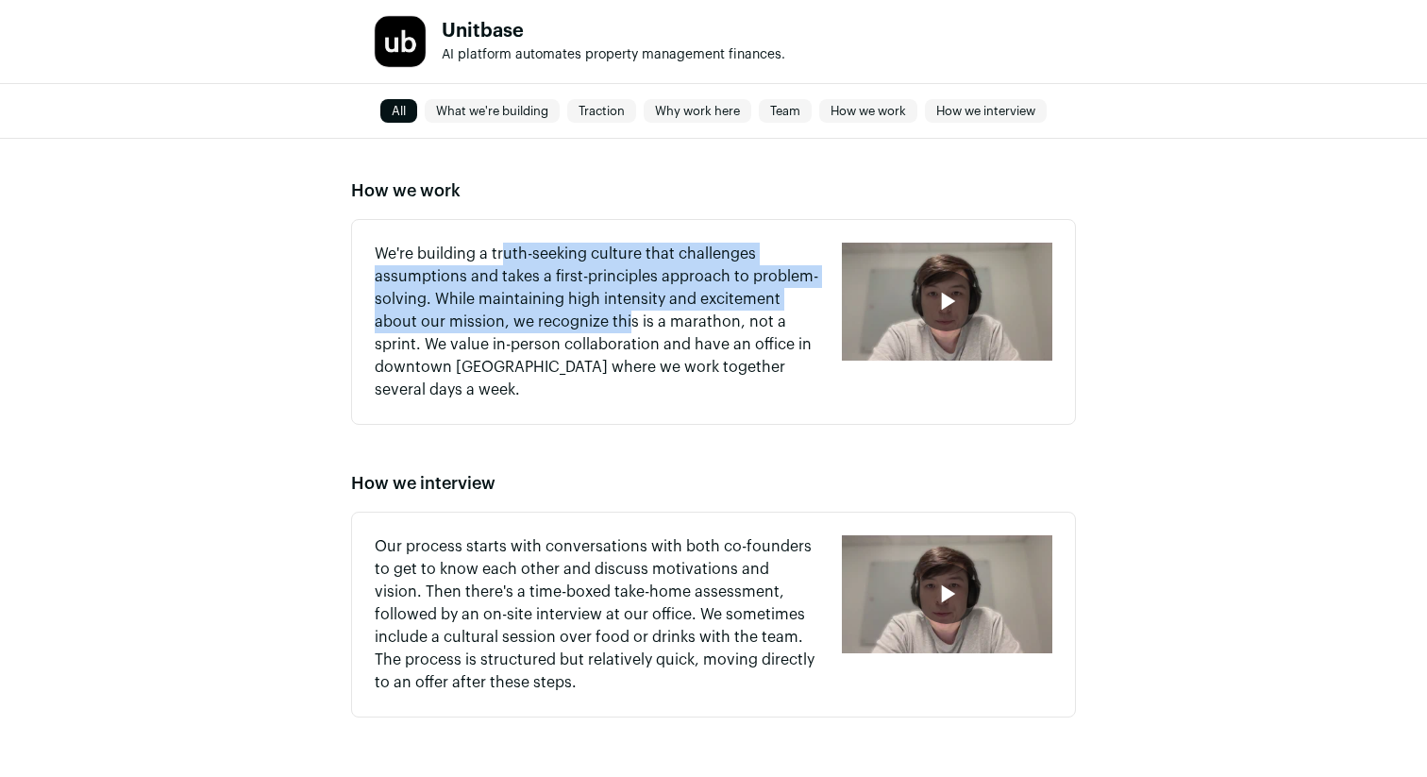
drag, startPoint x: 506, startPoint y: 260, endPoint x: 628, endPoint y: 321, distance: 136.7
click at [628, 321] on p "We're building a truth-seeking culture that challenges assumptions and takes a …" at bounding box center [597, 322] width 444 height 159
click at [628, 324] on p "We're building a truth-seeking culture that challenges assumptions and takes a …" at bounding box center [597, 322] width 444 height 159
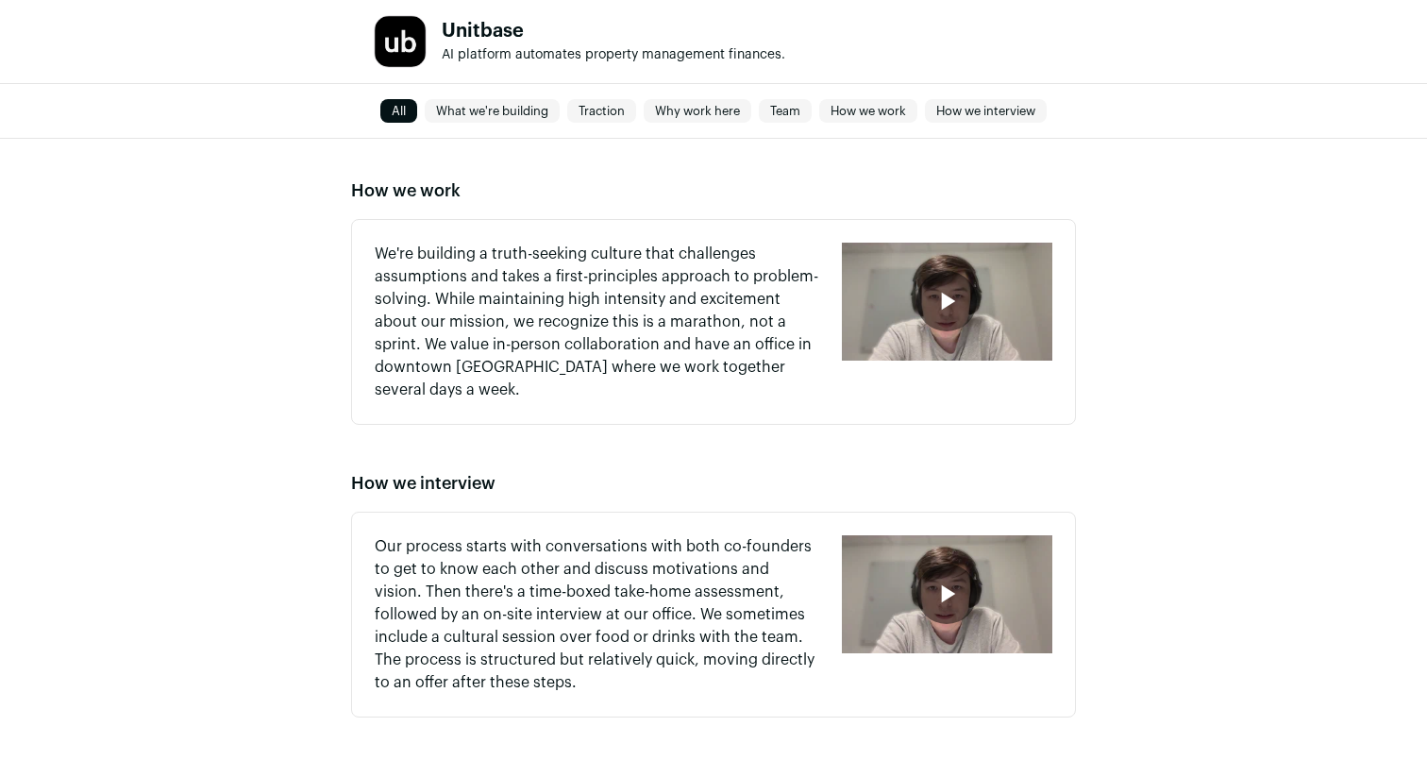
drag, startPoint x: 500, startPoint y: 302, endPoint x: 692, endPoint y: 344, distance: 196.2
click at [698, 344] on p "We're building a truth-seeking culture that challenges assumptions and takes a …" at bounding box center [597, 322] width 444 height 159
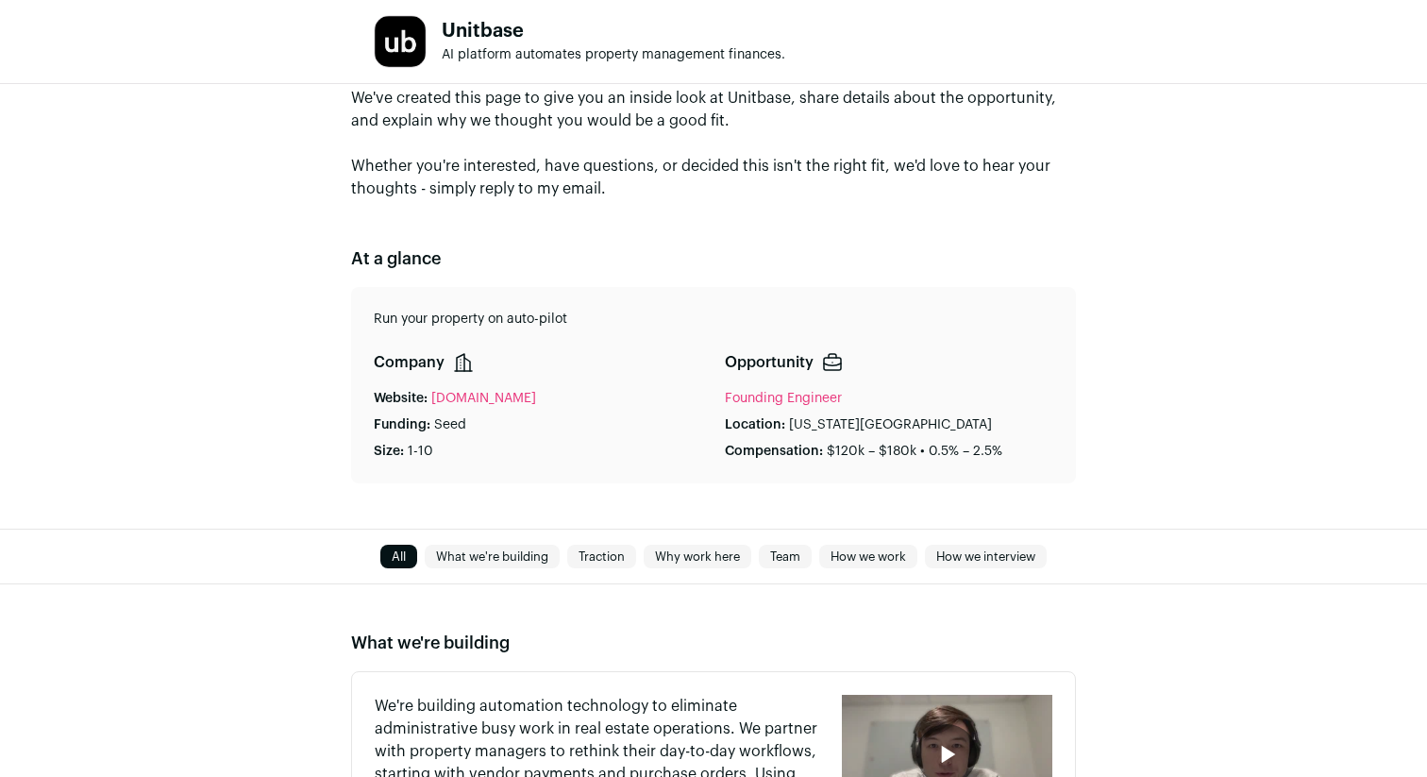
scroll to position [0, 0]
